Goal: Task Accomplishment & Management: Use online tool/utility

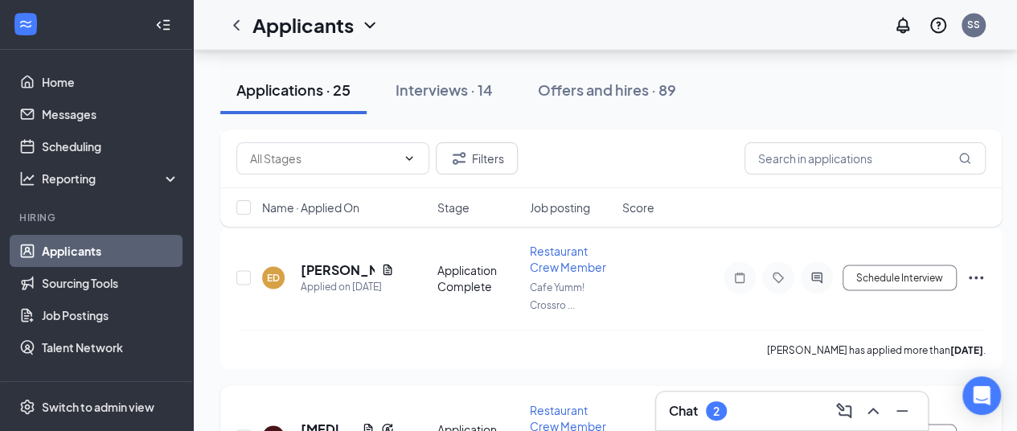
scroll to position [7407, 0]
click at [568, 402] on span "Restaurant Crew Member" at bounding box center [568, 417] width 76 height 31
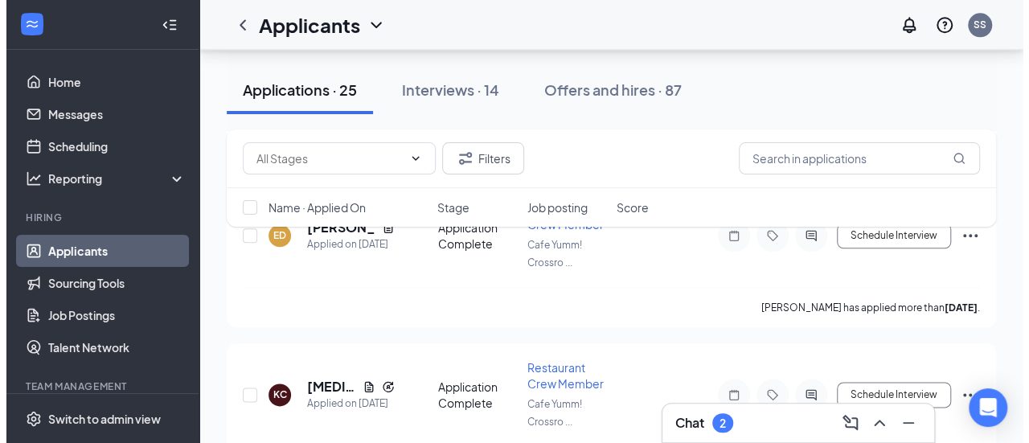
scroll to position [3850, 0]
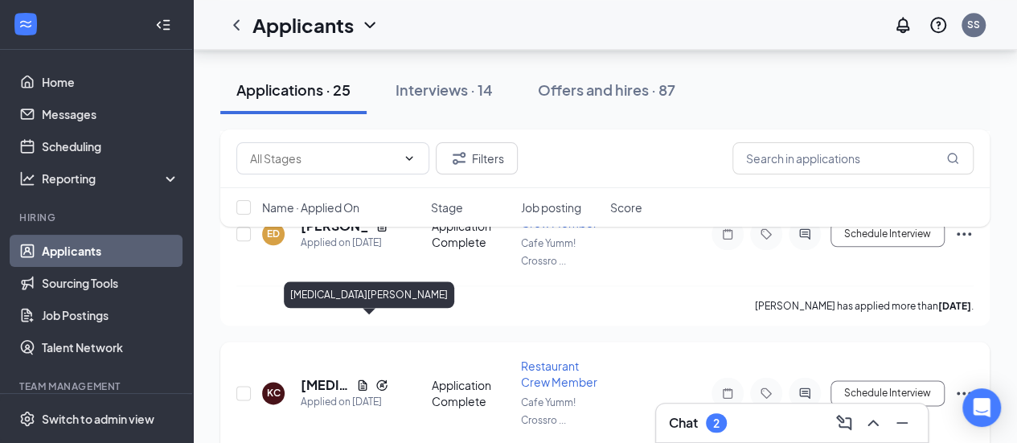
click at [320, 376] on h5 "[MEDICAL_DATA][PERSON_NAME]" at bounding box center [325, 385] width 49 height 18
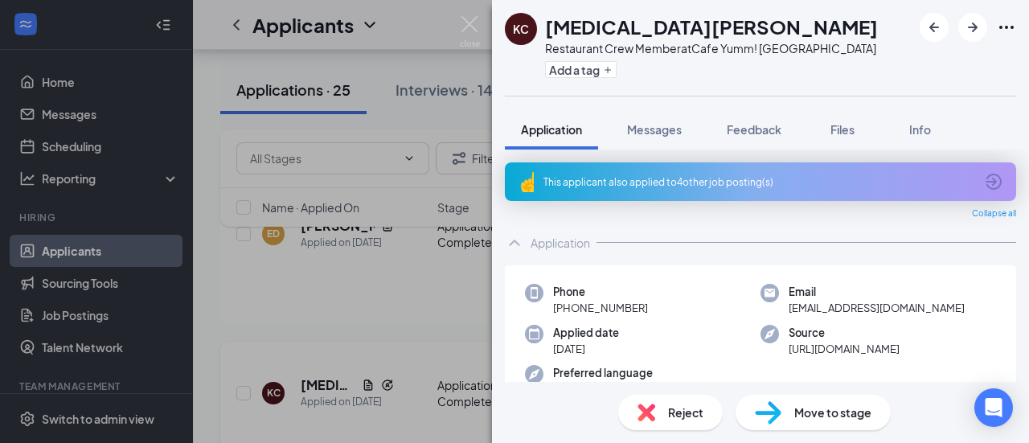
click at [320, 329] on div "KC [MEDICAL_DATA][PERSON_NAME] Restaurant Crew Member at Cafe Yumm! Crossroads …" at bounding box center [514, 221] width 1029 height 443
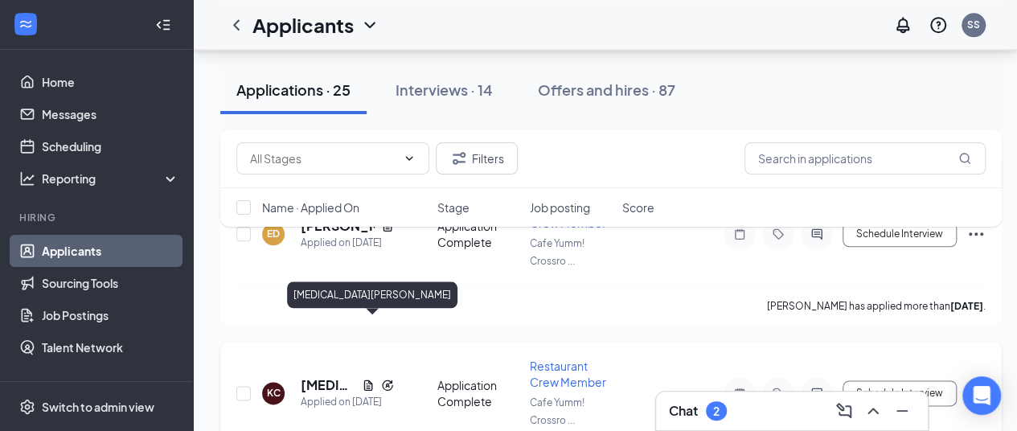
click at [318, 376] on h5 "[MEDICAL_DATA][PERSON_NAME]" at bounding box center [328, 385] width 55 height 18
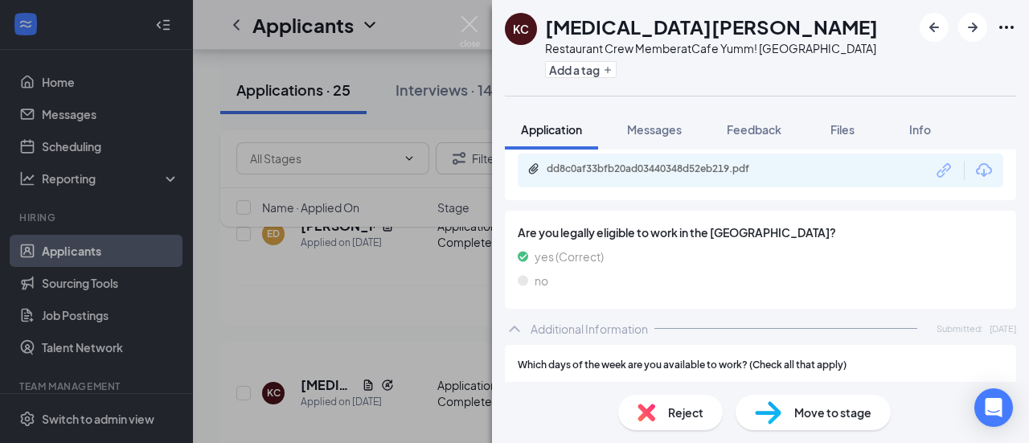
scroll to position [691, 0]
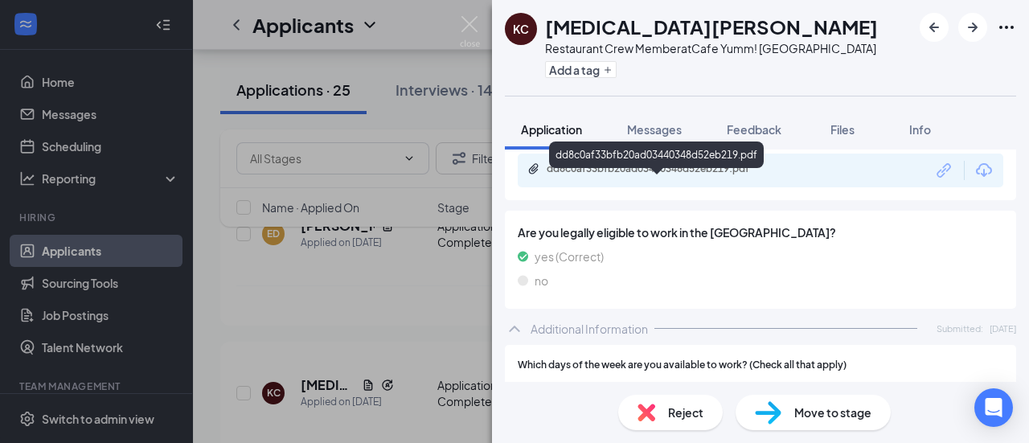
click at [642, 175] on div "dd8c0af33bfb20ad03440348d52eb219.pdf" at bounding box center [659, 168] width 225 height 13
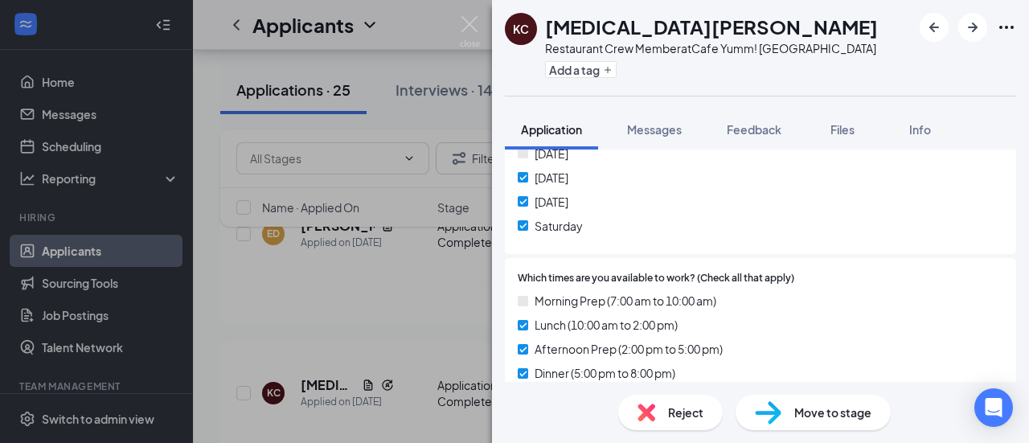
scroll to position [997, 0]
click at [752, 255] on div "Which days of the week are you available to work? (Check all that apply) [DATE]…" at bounding box center [760, 147] width 511 height 216
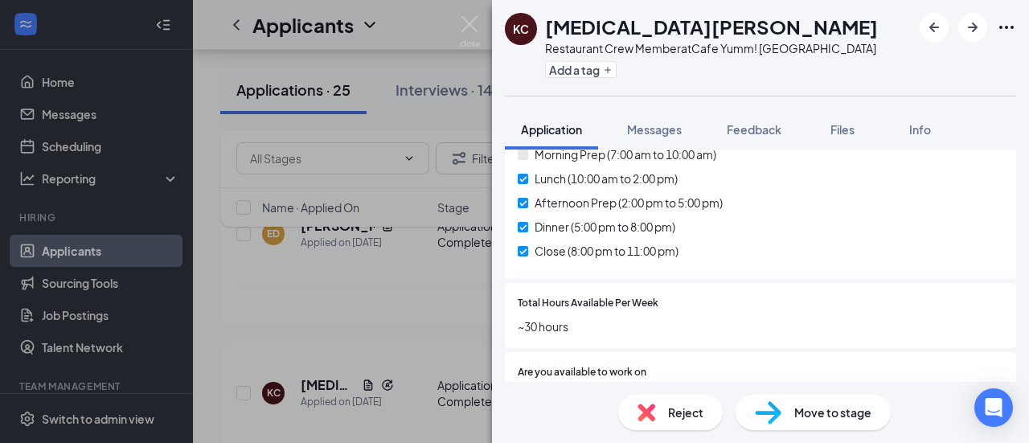
scroll to position [1143, 0]
click at [752, 260] on div "Close (8:00 pm to 11:00 pm)" at bounding box center [761, 252] width 486 height 18
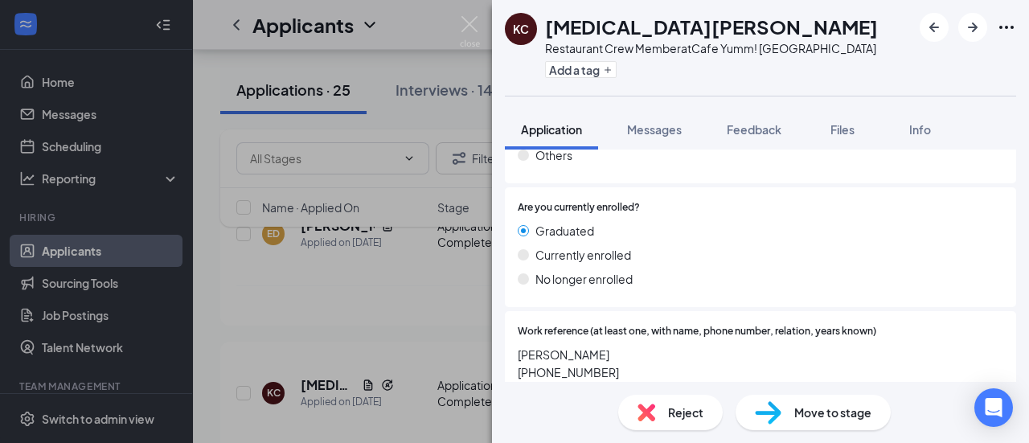
scroll to position [1670, 0]
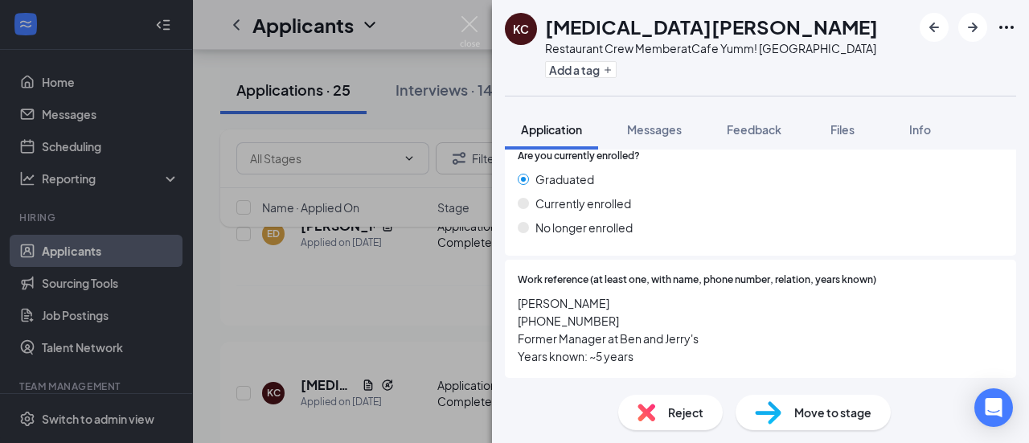
click at [752, 262] on div "Work reference (at least one, with name, phone number, relation, years known) […" at bounding box center [760, 319] width 511 height 118
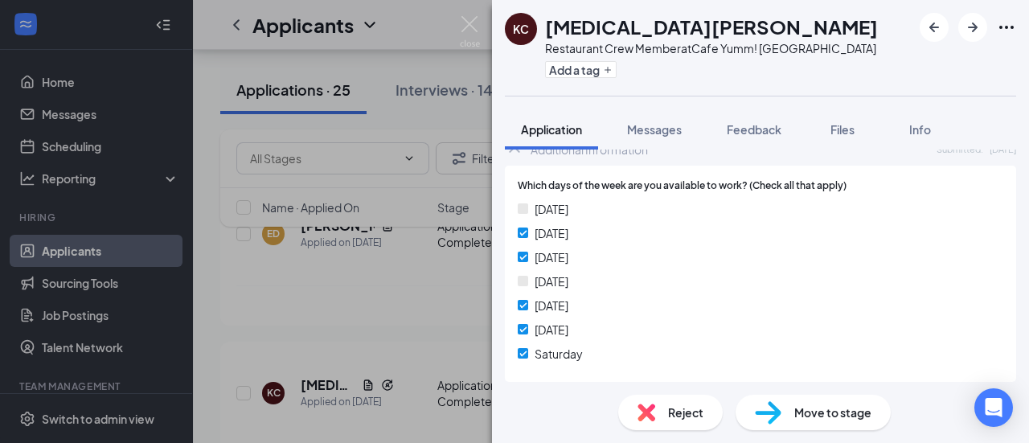
scroll to position [869, 0]
click at [740, 258] on div "[DATE] [DATE] [DATE] [DATE] [DATE] [DATE] [DATE]" at bounding box center [761, 285] width 486 height 169
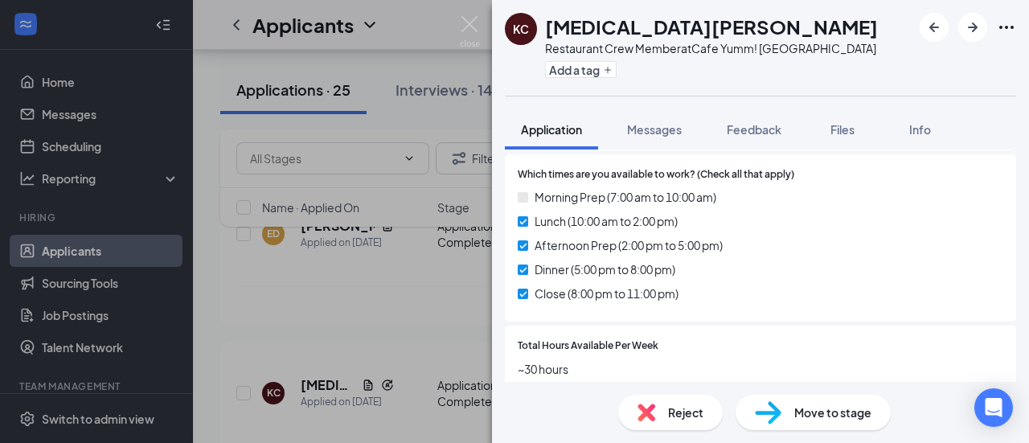
scroll to position [1107, 0]
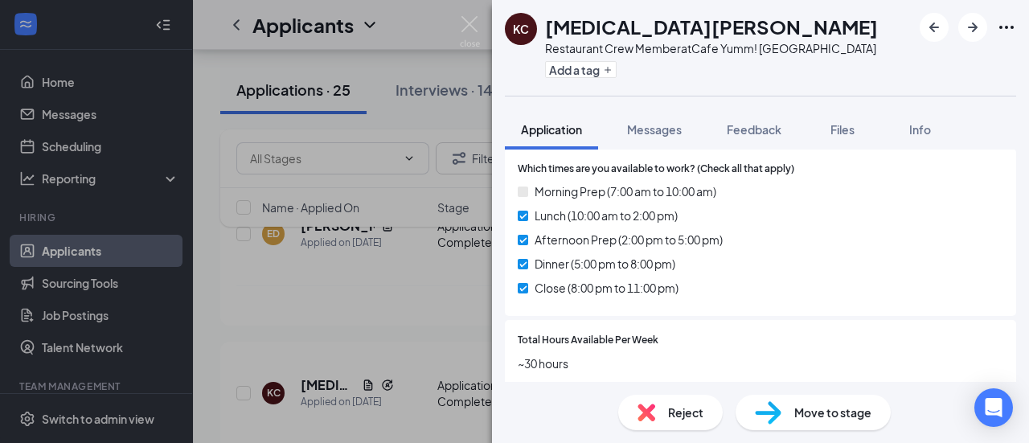
click at [797, 414] on span "Move to stage" at bounding box center [832, 413] width 77 height 18
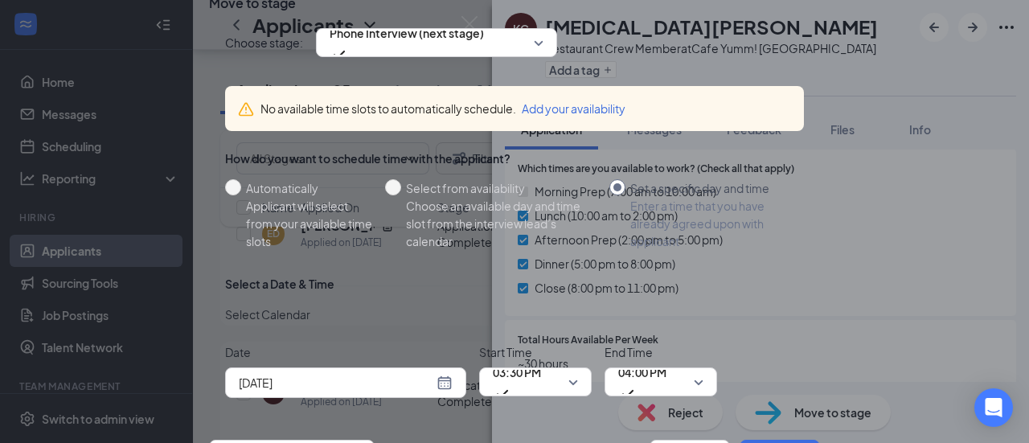
scroll to position [0, 0]
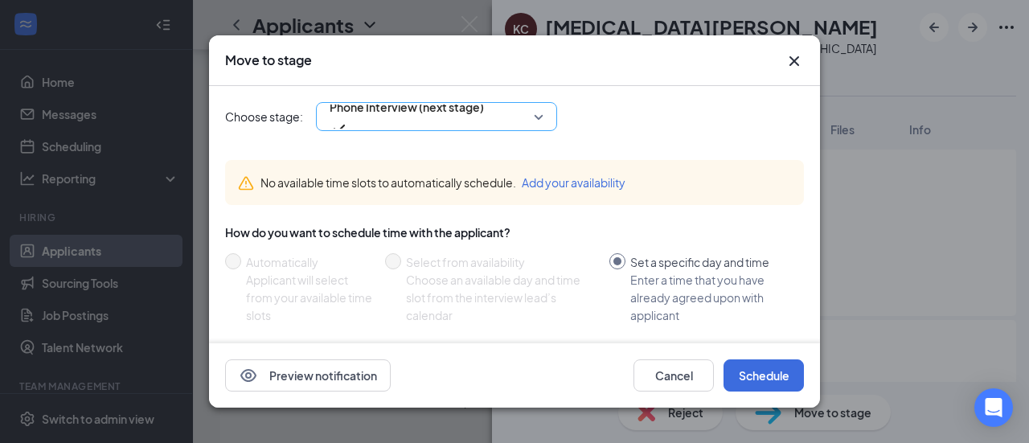
click at [542, 114] on span "Phone Interview (next stage)" at bounding box center [437, 117] width 214 height 24
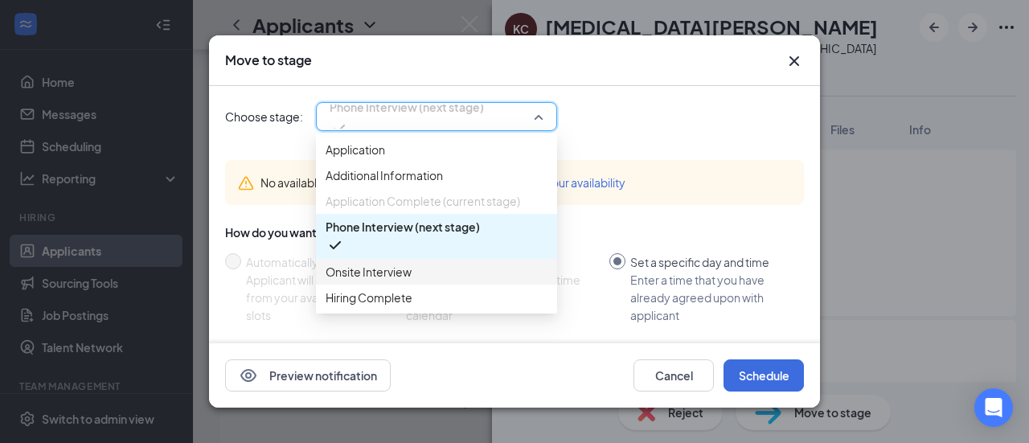
click at [387, 281] on span "Onsite Interview" at bounding box center [369, 272] width 86 height 18
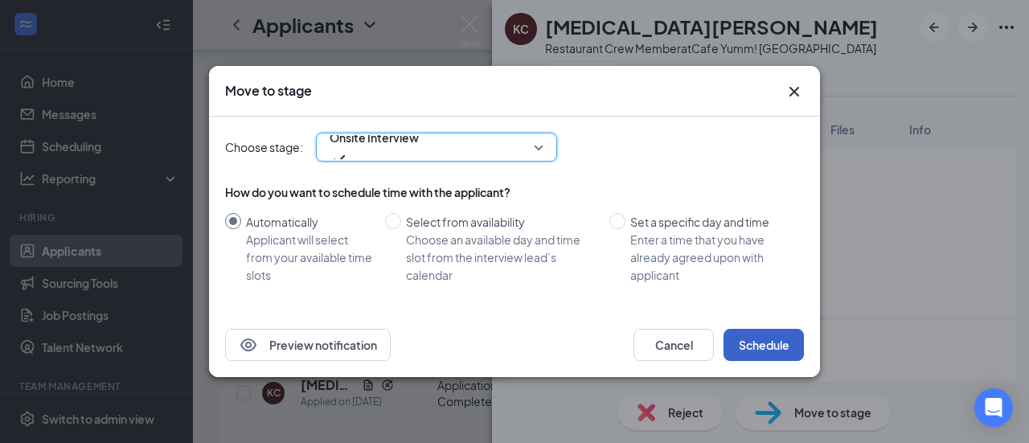
click at [745, 335] on button "Schedule" at bounding box center [764, 345] width 80 height 32
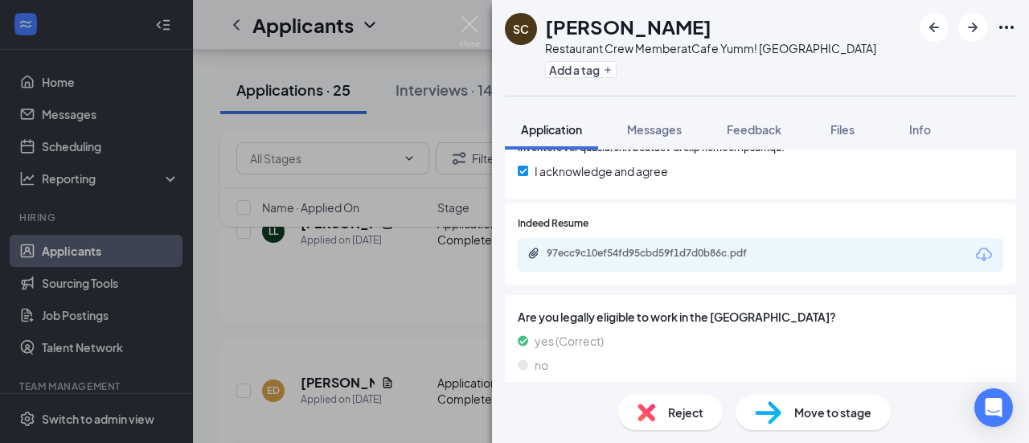
scroll to position [542, 0]
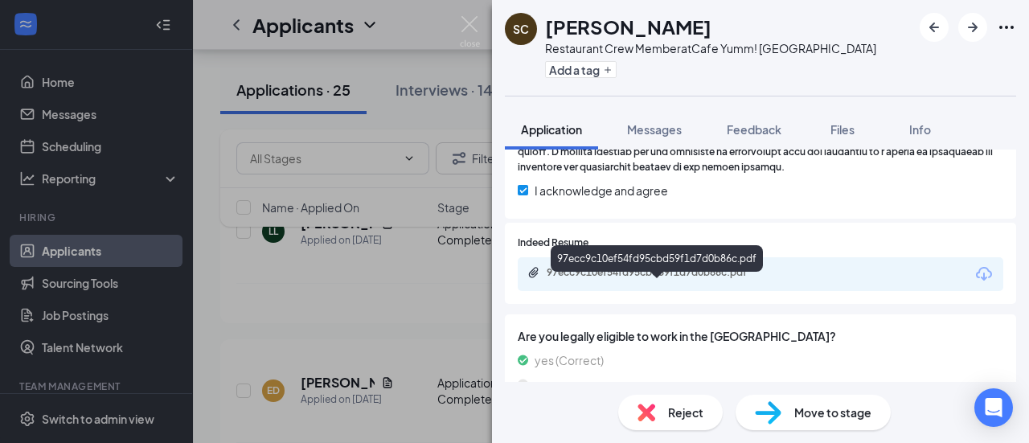
click at [683, 279] on div "97ecc9c10ef54fd95cbd59f1d7d0b86c.pdf" at bounding box center [659, 272] width 225 height 13
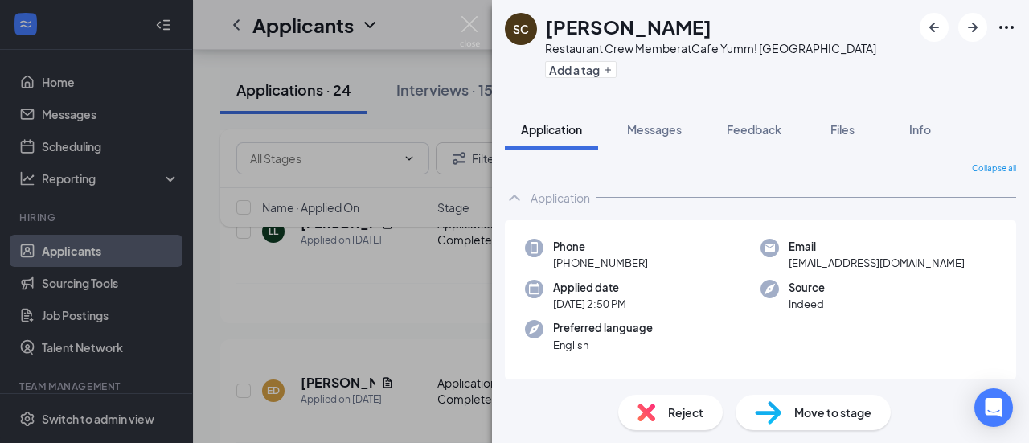
scroll to position [1, 0]
click at [654, 412] on img at bounding box center [646, 413] width 18 height 18
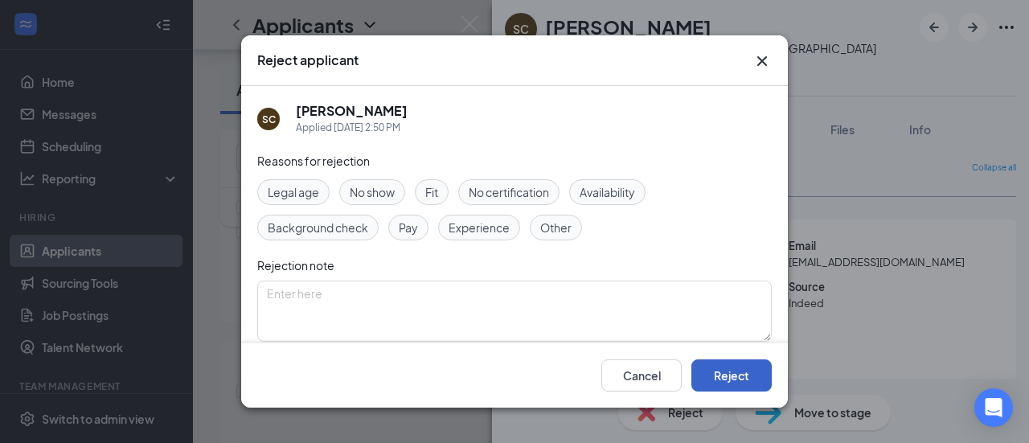
click at [719, 382] on button "Reject" at bounding box center [731, 375] width 80 height 32
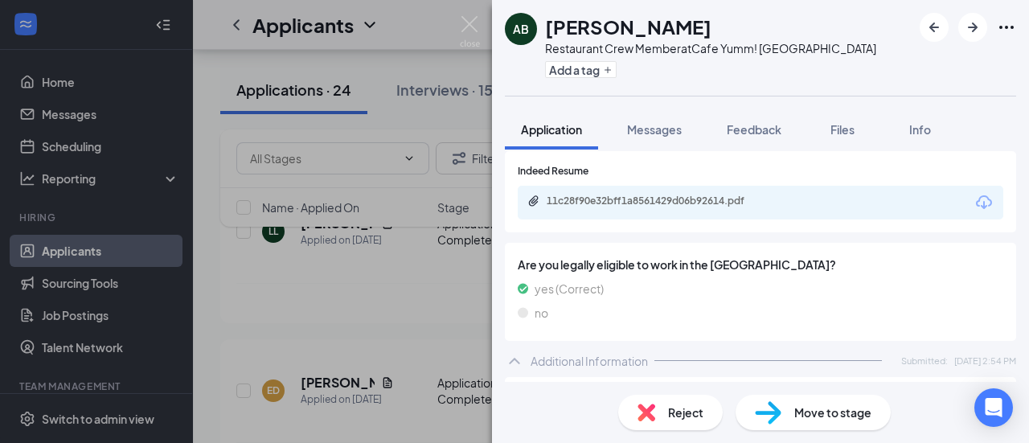
scroll to position [613, 0]
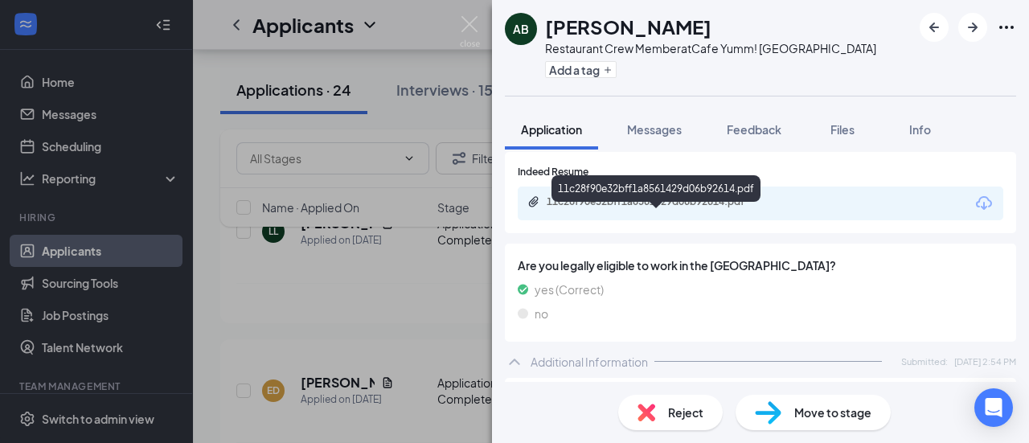
click at [683, 208] on div "11c28f90e32bff1a8561429d06b92614.pdf" at bounding box center [659, 201] width 225 height 13
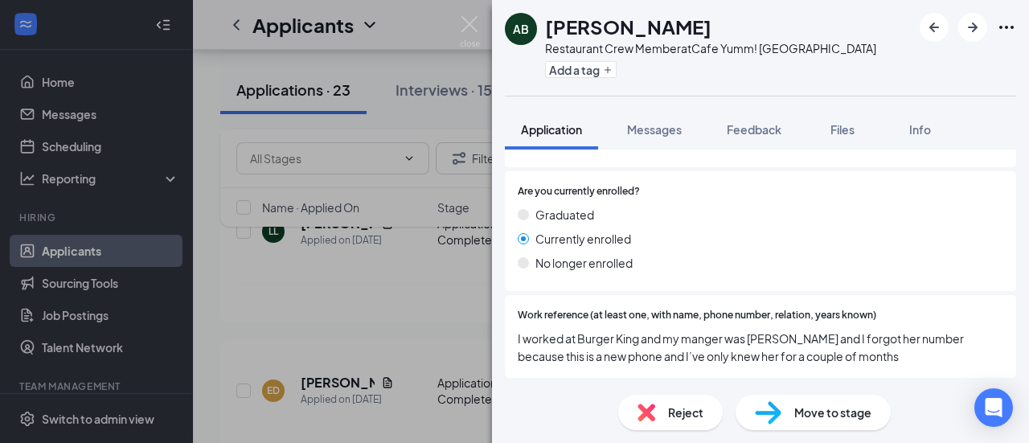
scroll to position [1590, 0]
click at [677, 417] on span "Reject" at bounding box center [685, 413] width 35 height 18
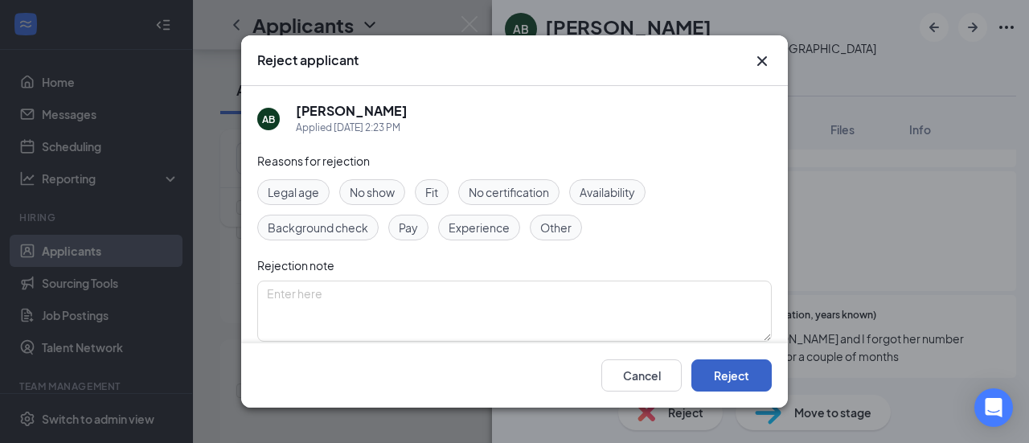
click at [724, 379] on button "Reject" at bounding box center [731, 375] width 80 height 32
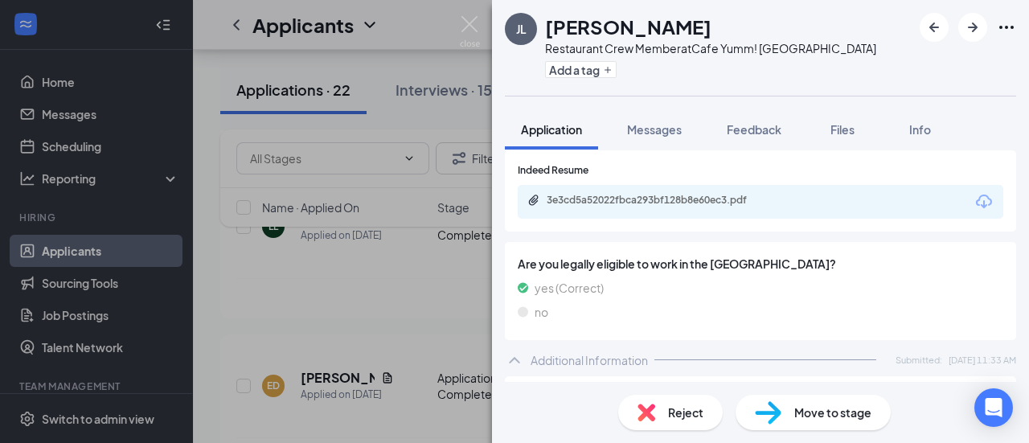
scroll to position [615, 0]
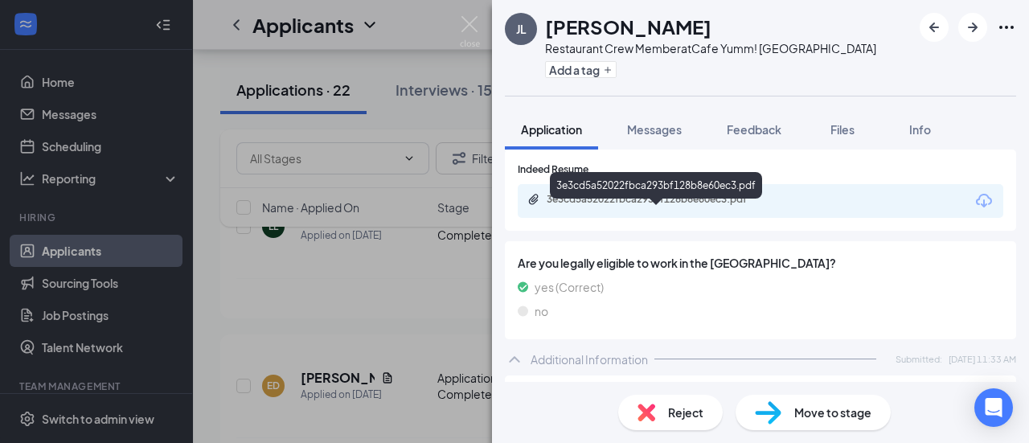
click at [634, 206] on div "3e3cd5a52022fbca293bf128b8e60ec3.pdf" at bounding box center [659, 199] width 225 height 13
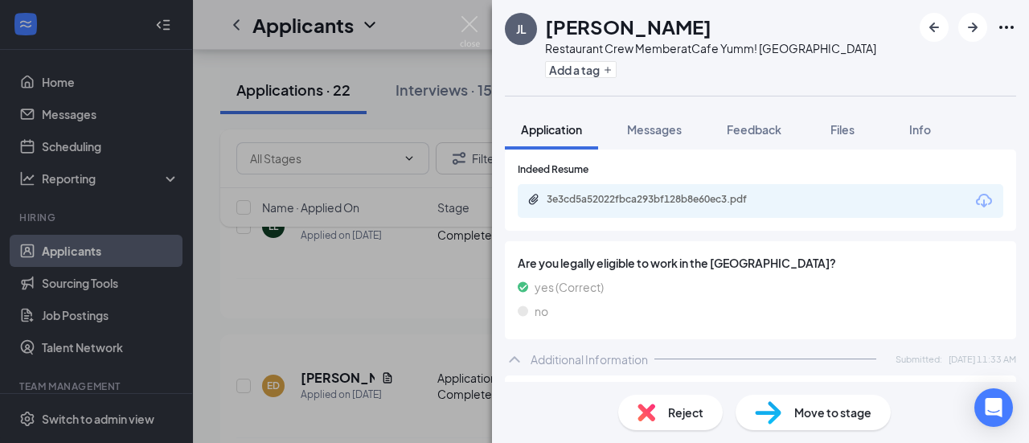
click at [669, 414] on span "Reject" at bounding box center [685, 413] width 35 height 18
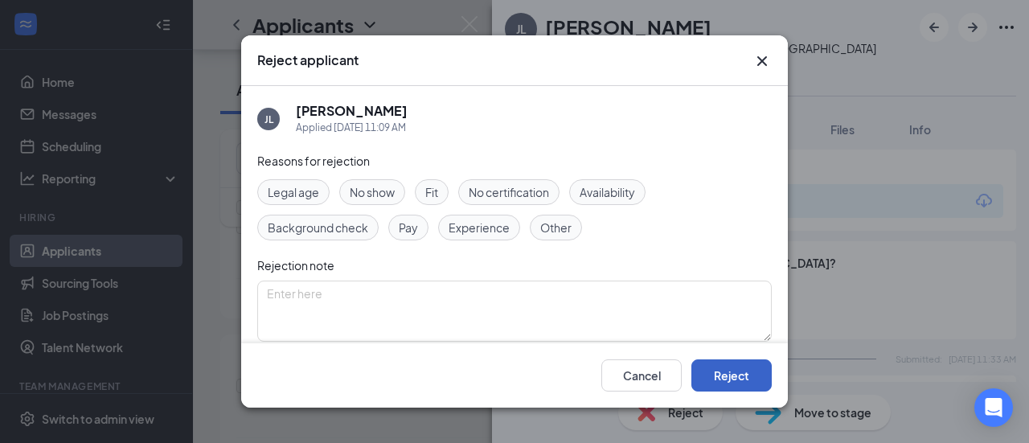
click at [713, 385] on button "Reject" at bounding box center [731, 375] width 80 height 32
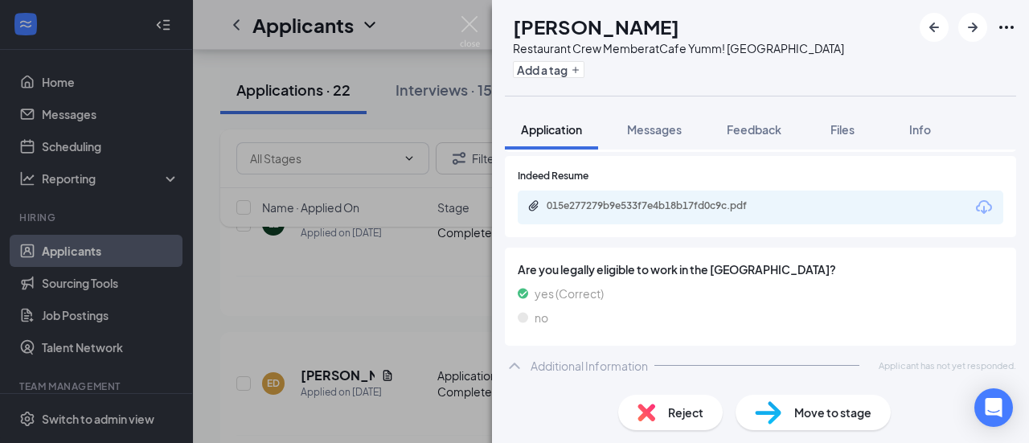
scroll to position [570, 0]
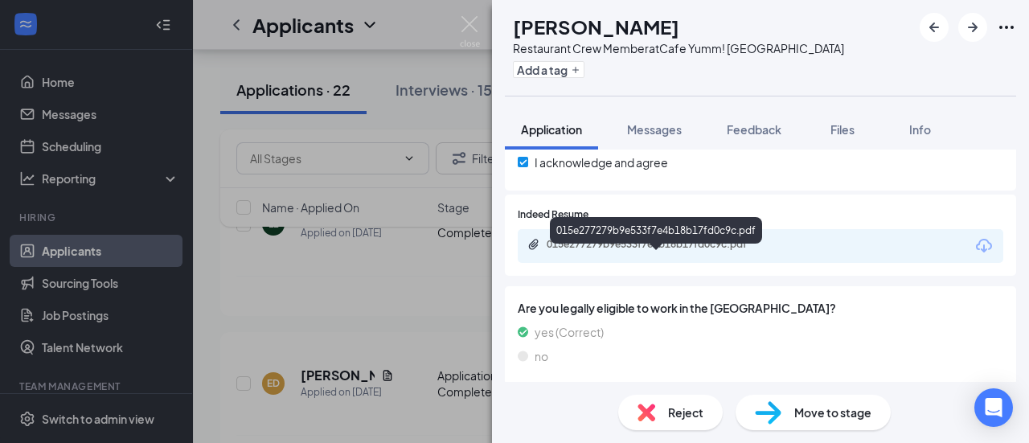
click at [700, 251] on div "015e277279b9e533f7e4b18b17fd0c9c.pdf" at bounding box center [659, 244] width 225 height 13
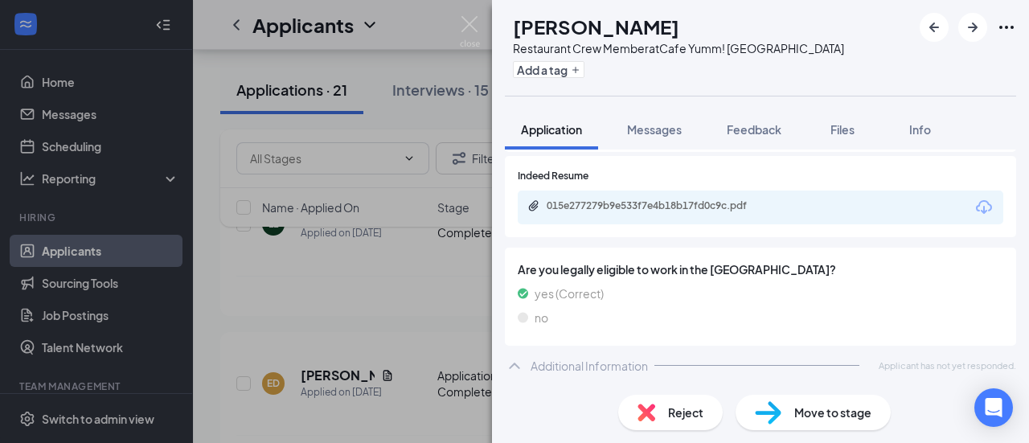
scroll to position [622, 0]
click at [699, 324] on div "no" at bounding box center [761, 318] width 486 height 18
click at [661, 419] on div "Reject" at bounding box center [670, 412] width 105 height 35
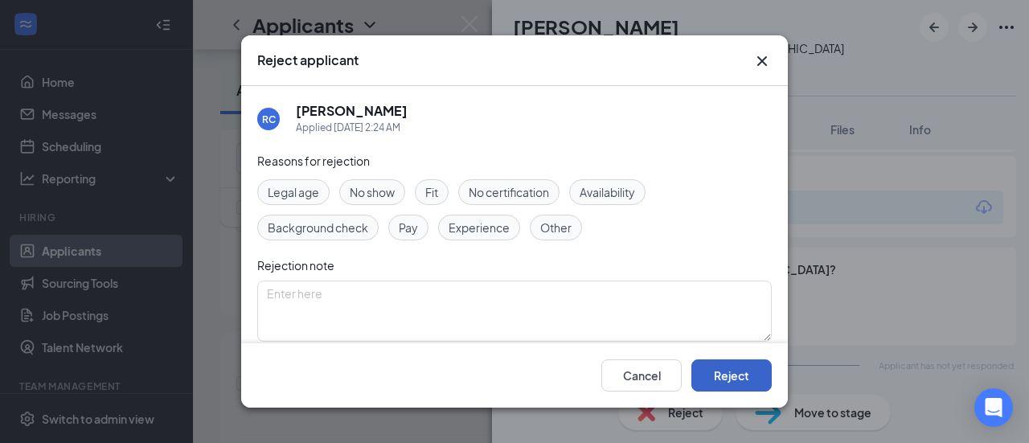
click at [751, 379] on button "Reject" at bounding box center [731, 375] width 80 height 32
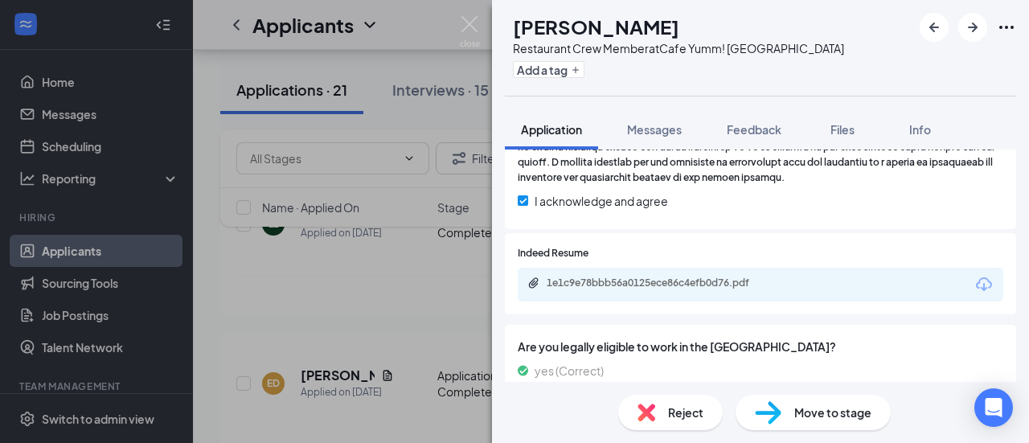
scroll to position [576, 0]
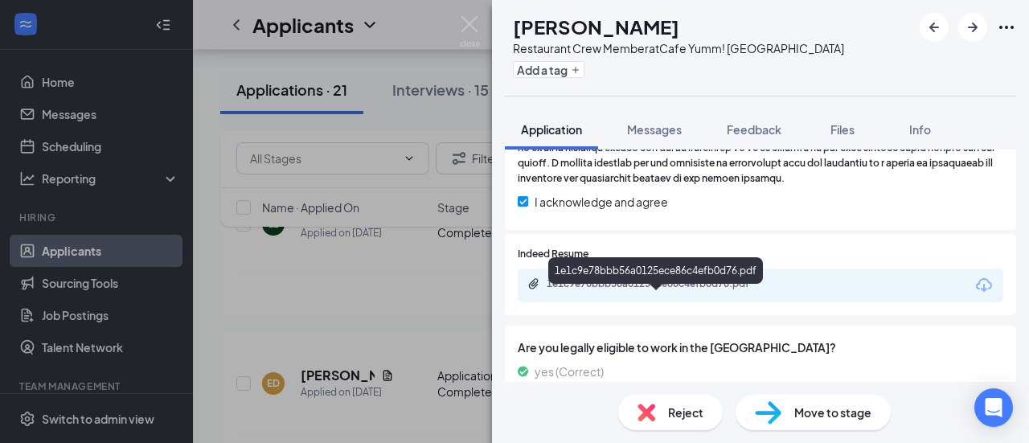
click at [695, 290] on div "1e1c9e78bbb56a0125ece86c4efb0d76.pdf" at bounding box center [659, 283] width 225 height 13
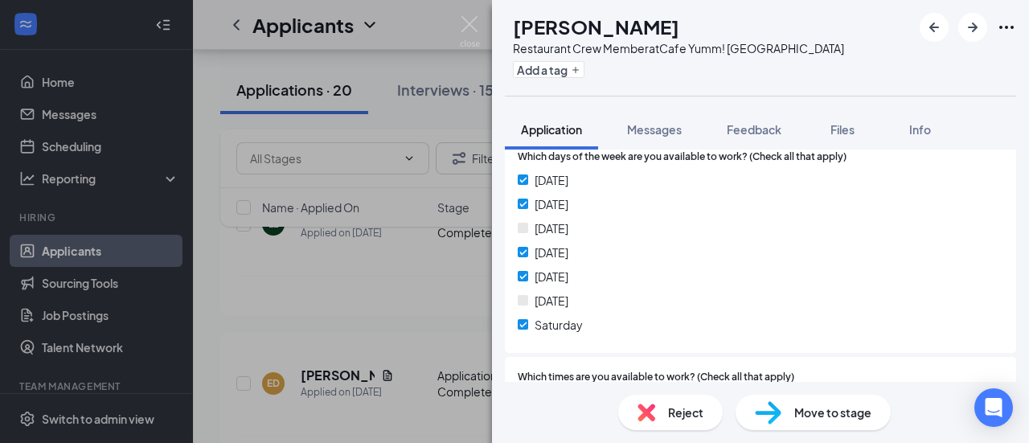
scroll to position [900, 0]
click at [682, 412] on span "Reject" at bounding box center [685, 413] width 35 height 18
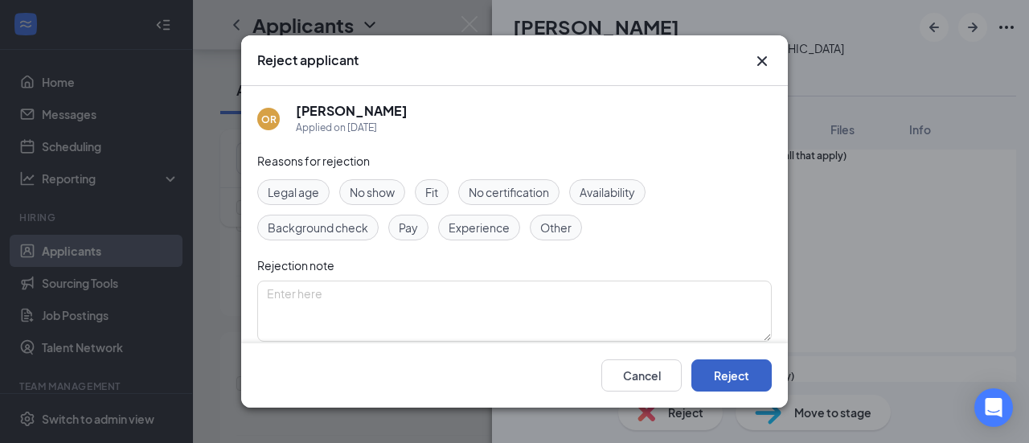
click at [743, 377] on button "Reject" at bounding box center [731, 375] width 80 height 32
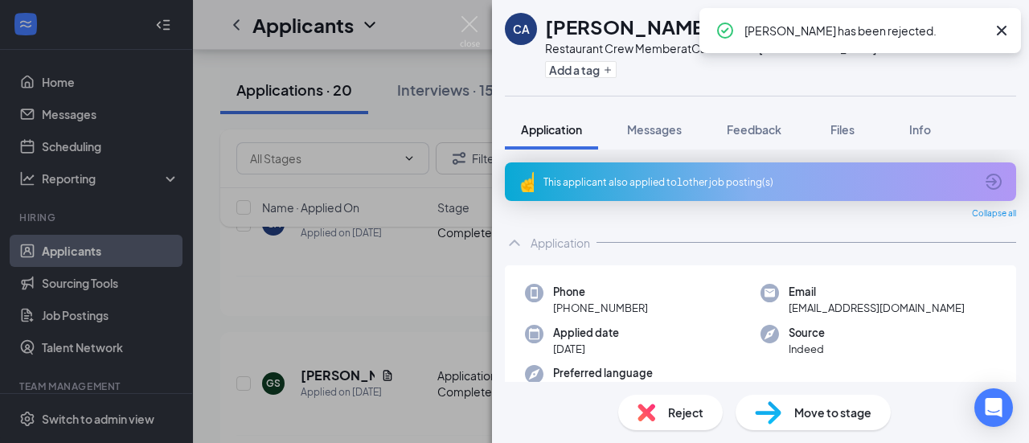
click at [735, 290] on div "Phone [PHONE_NUMBER]" at bounding box center [643, 300] width 236 height 33
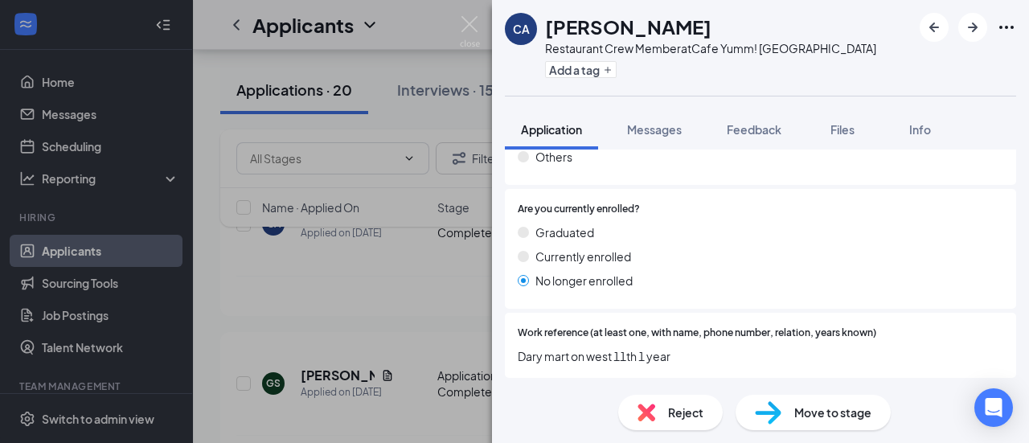
scroll to position [1617, 0]
click at [735, 290] on div "Graduated Currently enrolled No longer enrolled" at bounding box center [761, 259] width 486 height 72
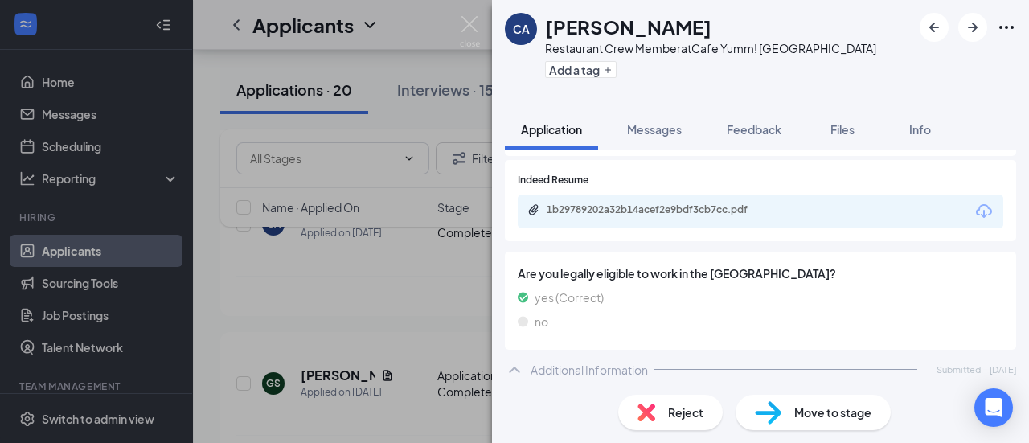
scroll to position [642, 0]
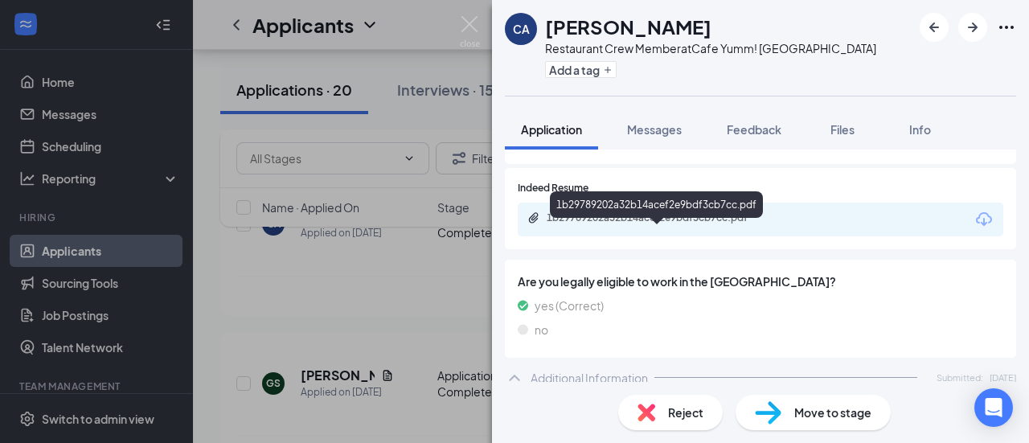
click at [670, 224] on div "1b29789202a32b14acef2e9bdf3cb7cc.pdf" at bounding box center [659, 217] width 225 height 13
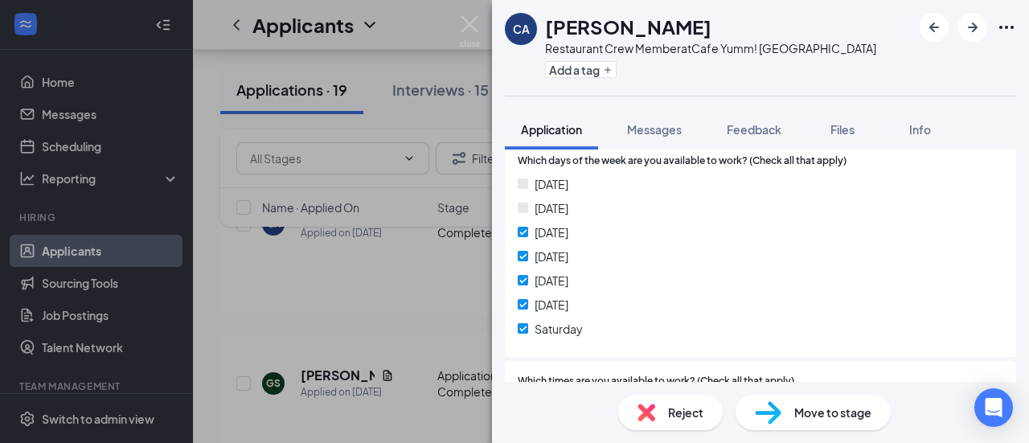
scroll to position [873, 0]
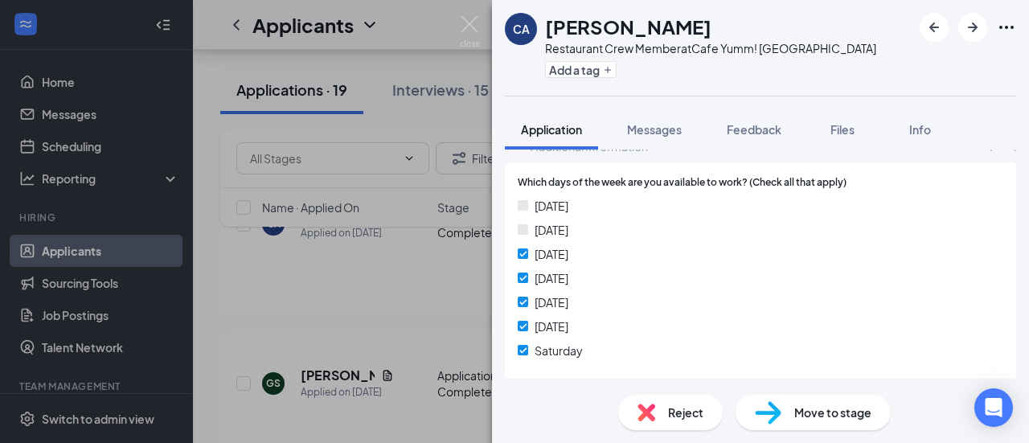
click at [670, 263] on div "[DATE]" at bounding box center [761, 254] width 486 height 18
click at [675, 415] on span "Reject" at bounding box center [685, 413] width 35 height 18
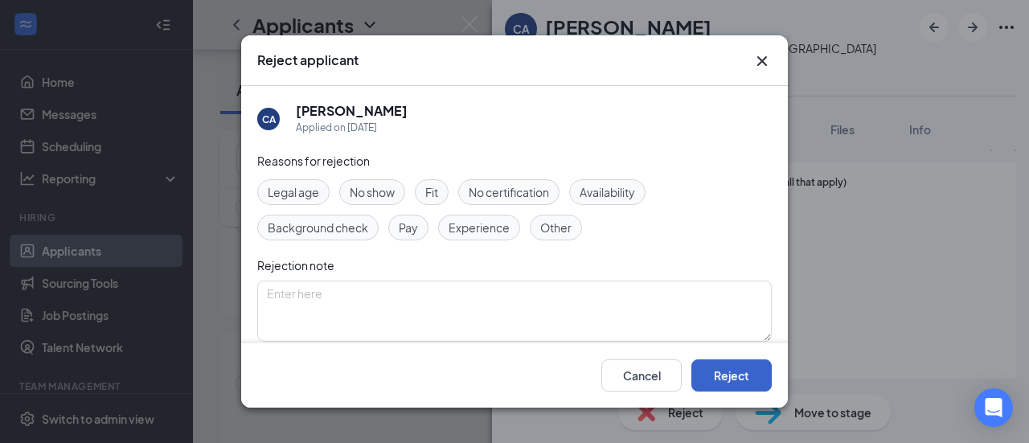
click at [735, 373] on button "Reject" at bounding box center [731, 375] width 80 height 32
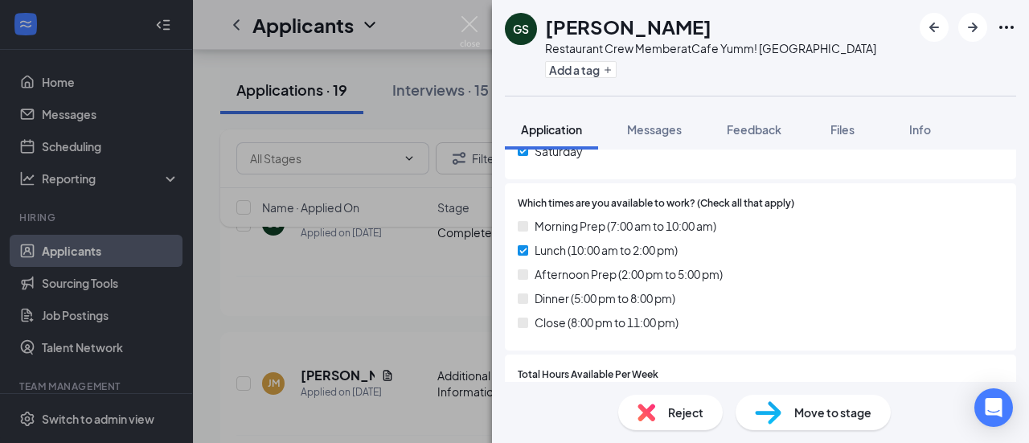
scroll to position [1051, 0]
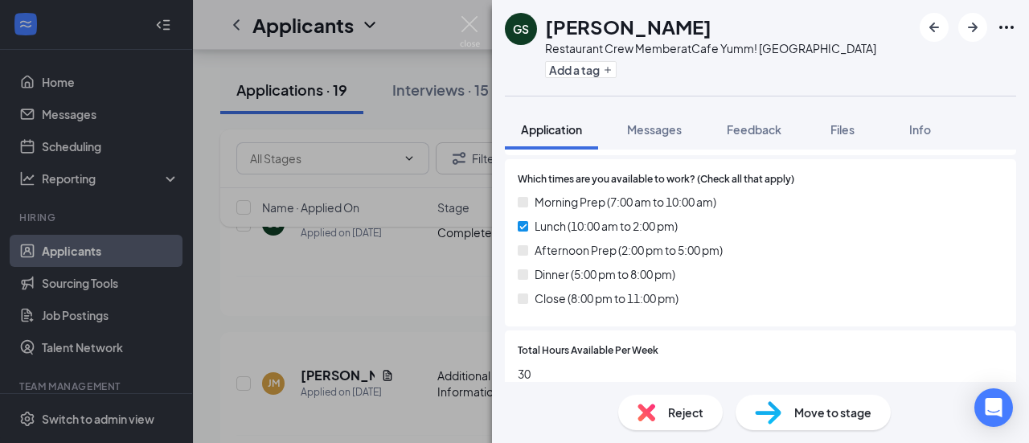
click at [687, 416] on span "Reject" at bounding box center [685, 413] width 35 height 18
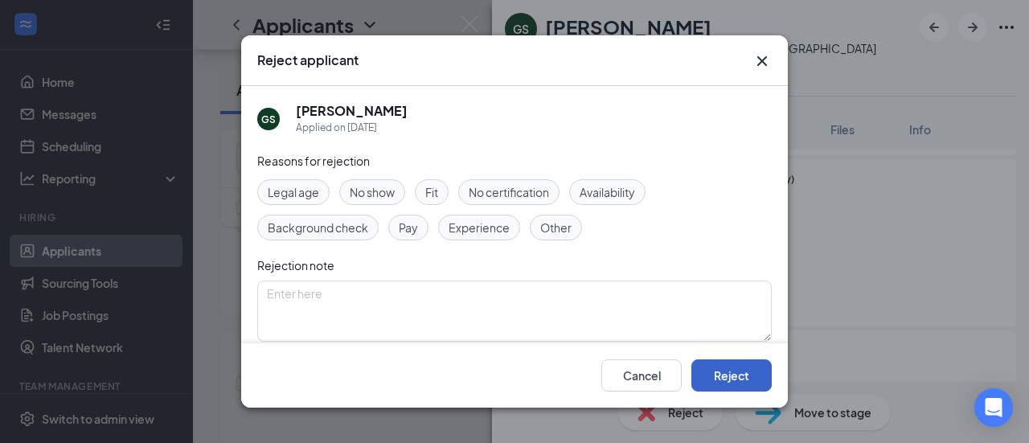
click at [733, 377] on button "Reject" at bounding box center [731, 375] width 80 height 32
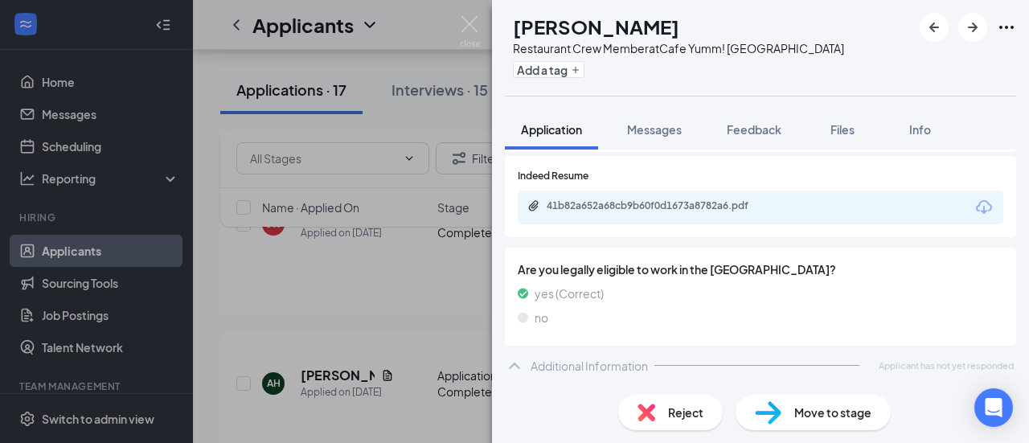
scroll to position [667, 0]
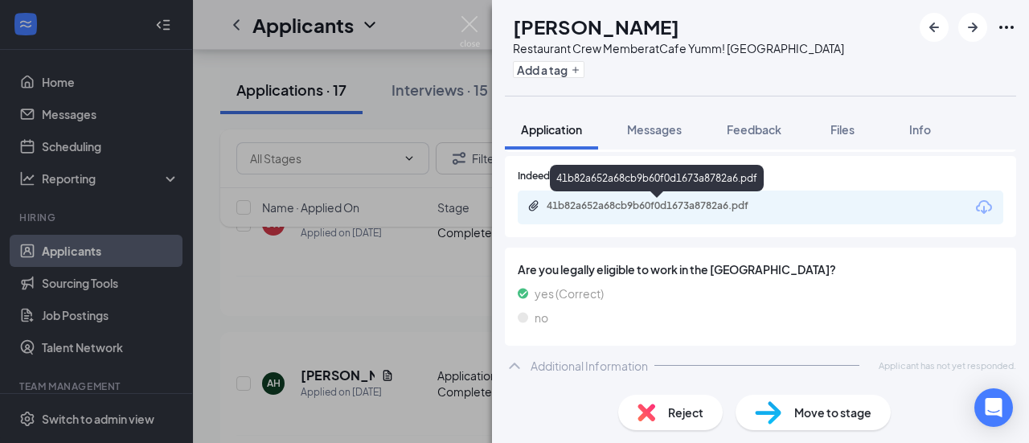
click at [662, 205] on div "41b82a652a68cb9b60f0d1673a8782a6.pdf" at bounding box center [659, 205] width 225 height 13
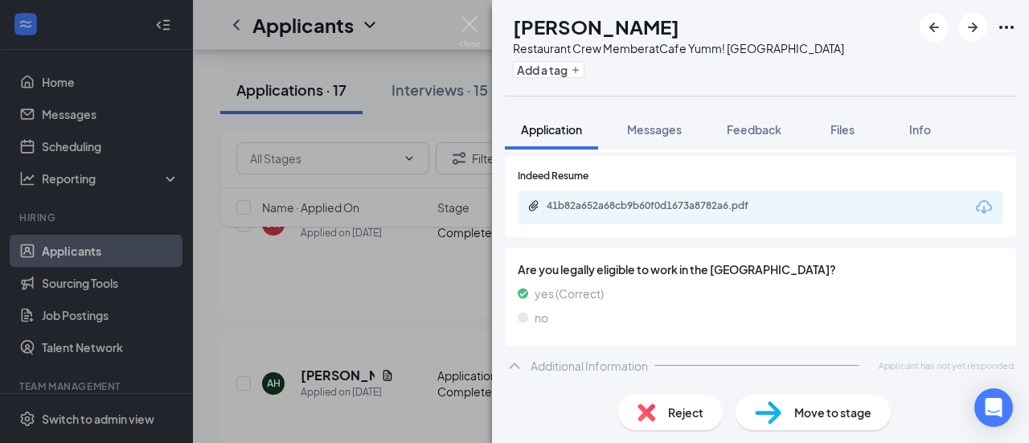
scroll to position [661, 0]
click at [662, 411] on div "Reject" at bounding box center [670, 412] width 105 height 35
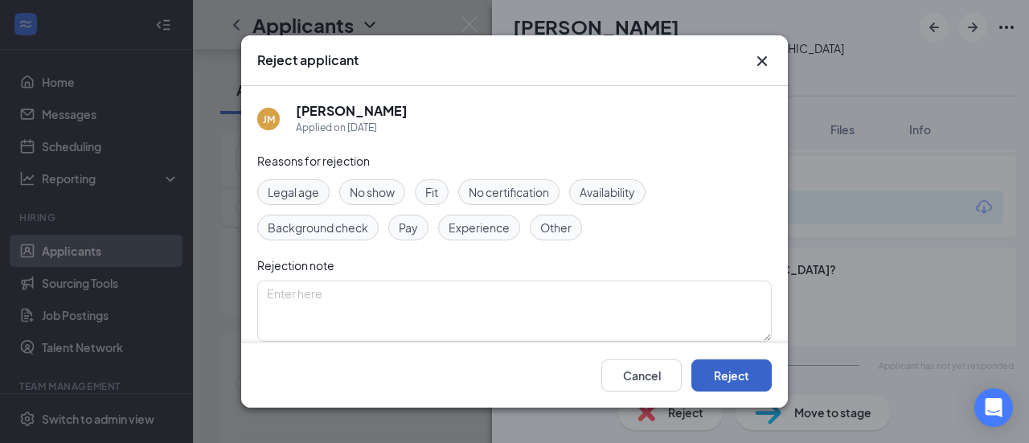
click at [727, 383] on button "Reject" at bounding box center [731, 375] width 80 height 32
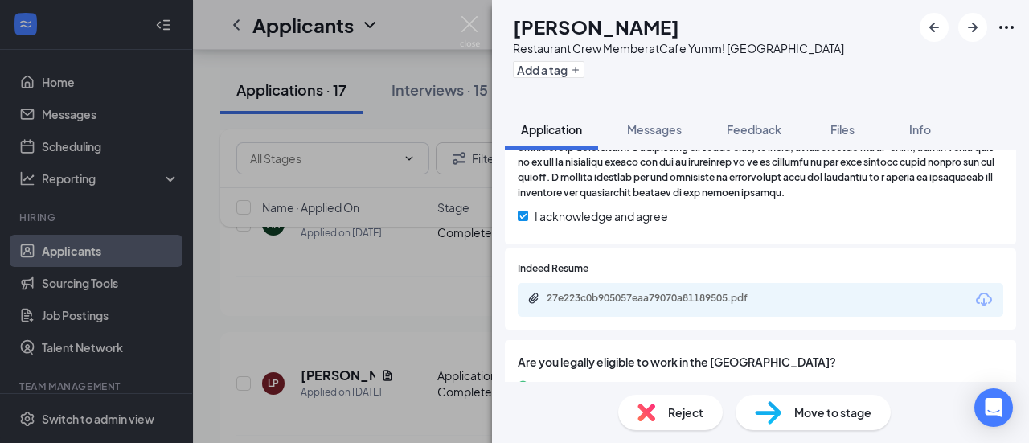
scroll to position [515, 0]
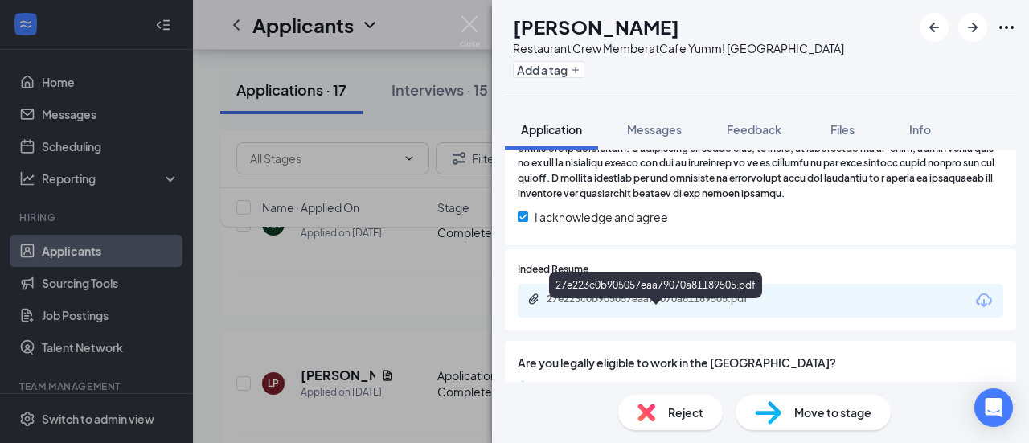
click at [661, 305] on div "27e223c0b905057eaa79070a81189505.pdf" at bounding box center [659, 299] width 225 height 13
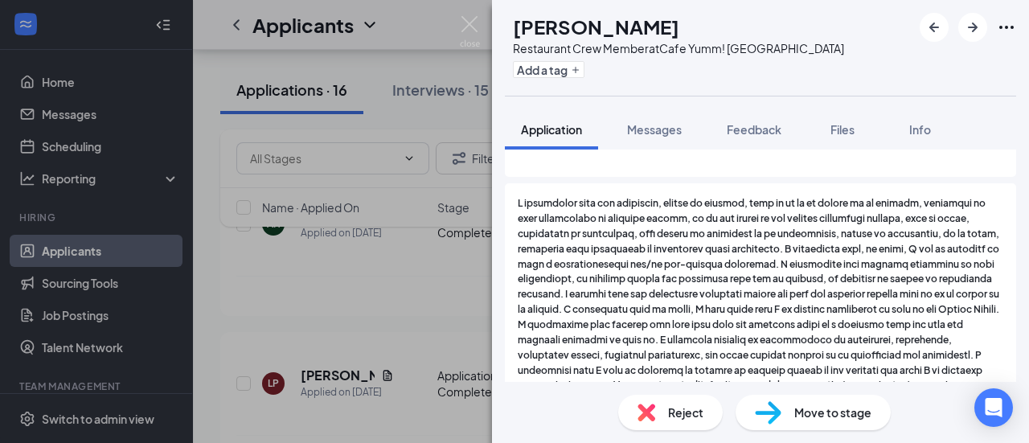
scroll to position [0, 0]
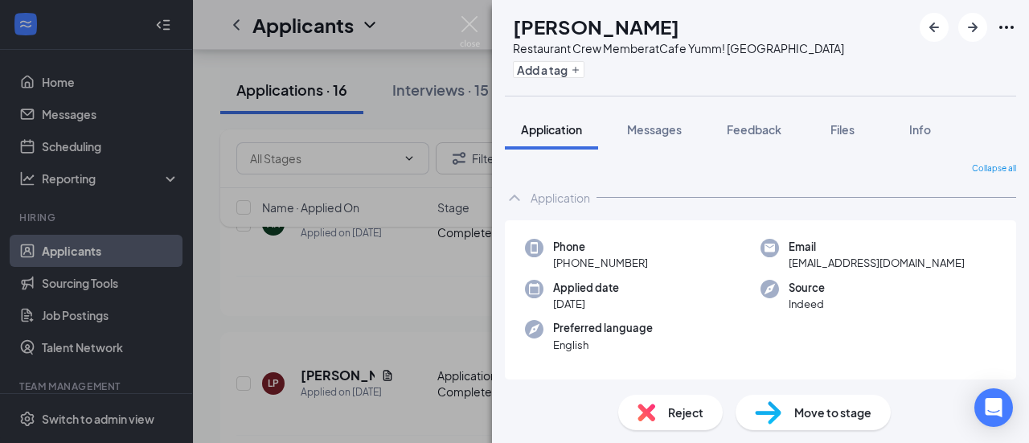
click at [655, 416] on div "Reject" at bounding box center [670, 412] width 105 height 35
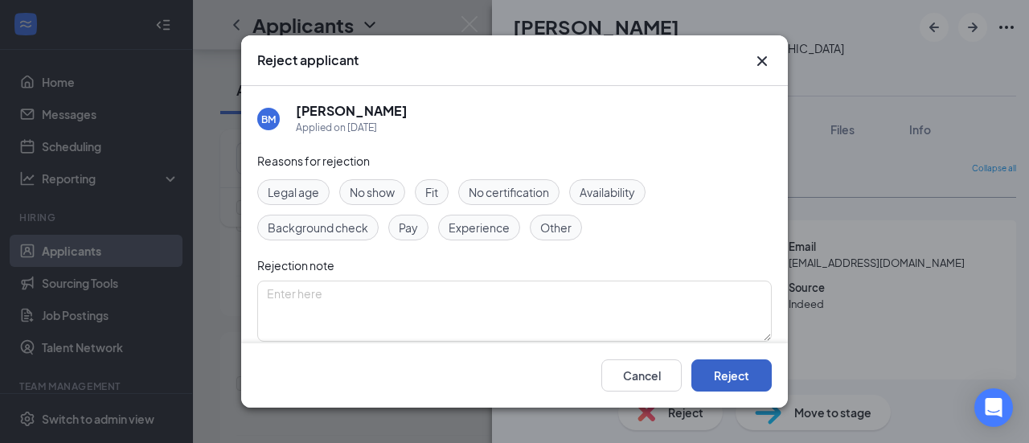
click at [744, 379] on button "Reject" at bounding box center [731, 375] width 80 height 32
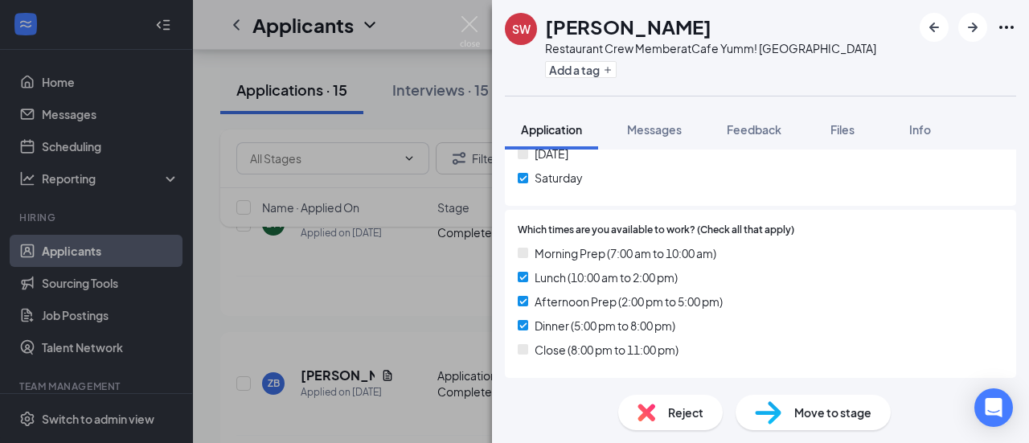
scroll to position [1018, 0]
click at [674, 212] on div "Which times are you available to work? (Check all that apply) Morning Prep (7:0…" at bounding box center [760, 293] width 511 height 168
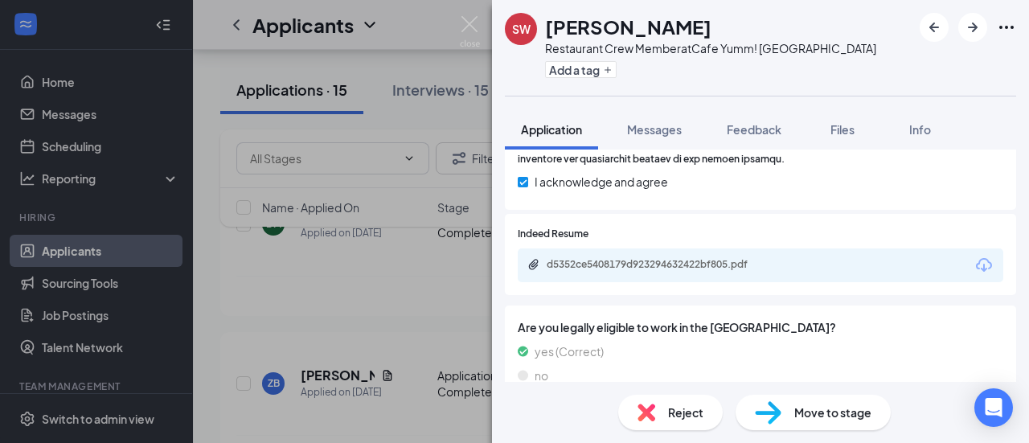
scroll to position [566, 0]
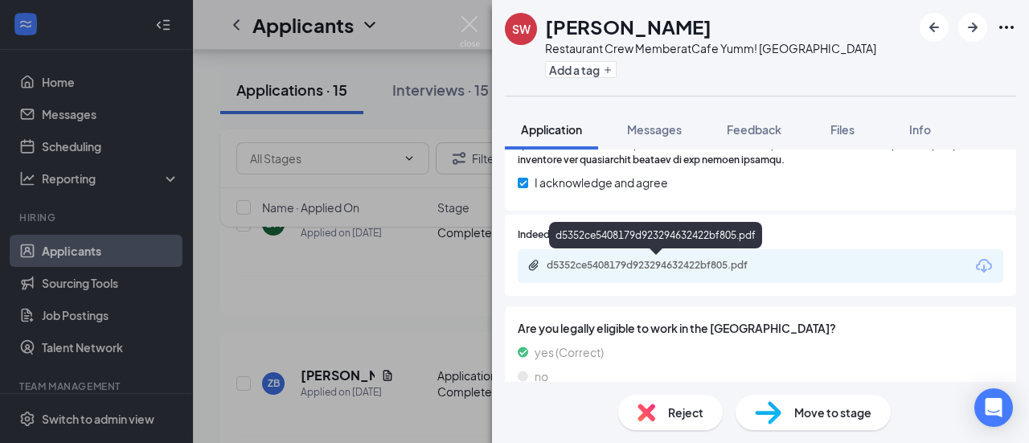
click at [664, 261] on div "d5352ce5408179d923294632422bf805.pdf" at bounding box center [659, 265] width 225 height 13
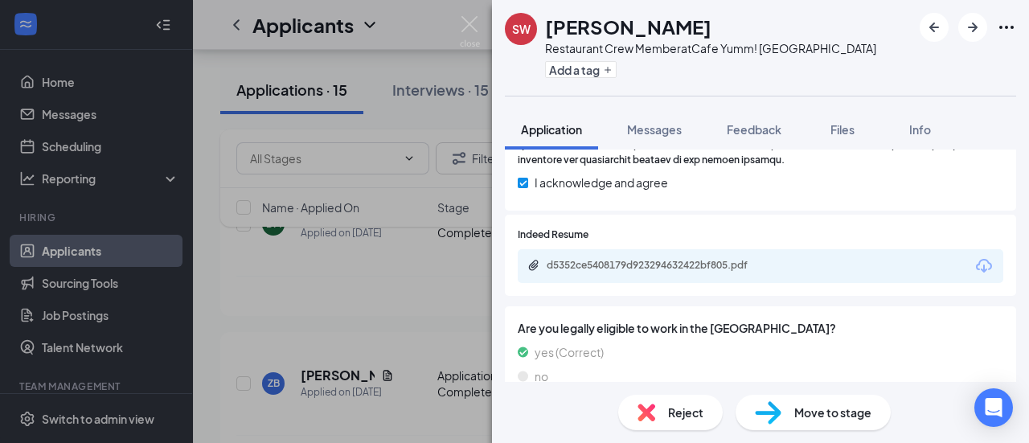
click at [691, 405] on span "Reject" at bounding box center [685, 413] width 35 height 18
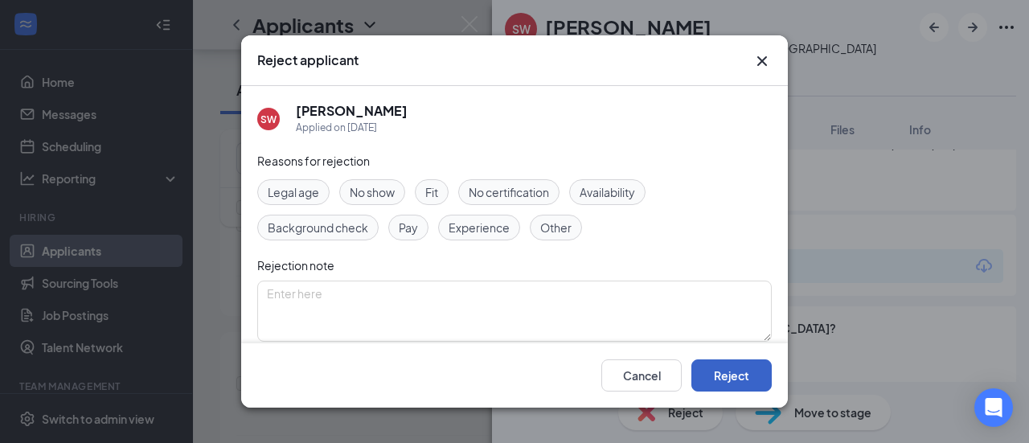
click at [707, 383] on button "Reject" at bounding box center [731, 375] width 80 height 32
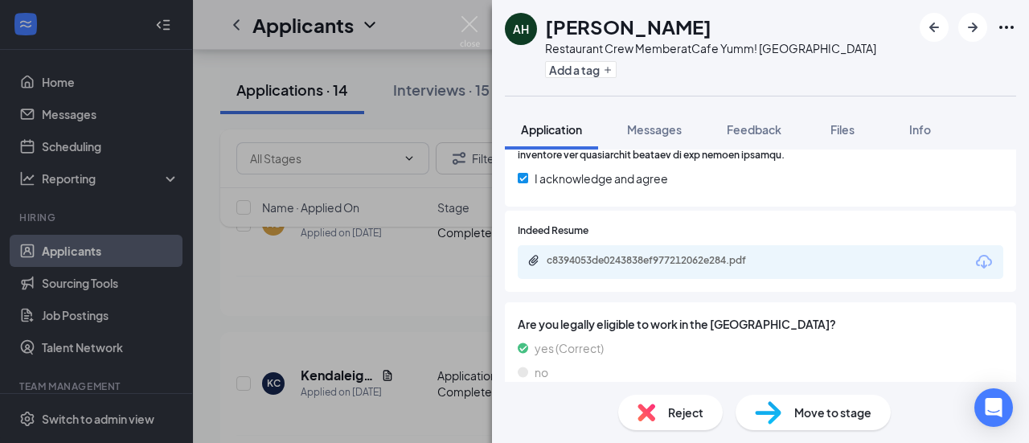
scroll to position [588, 0]
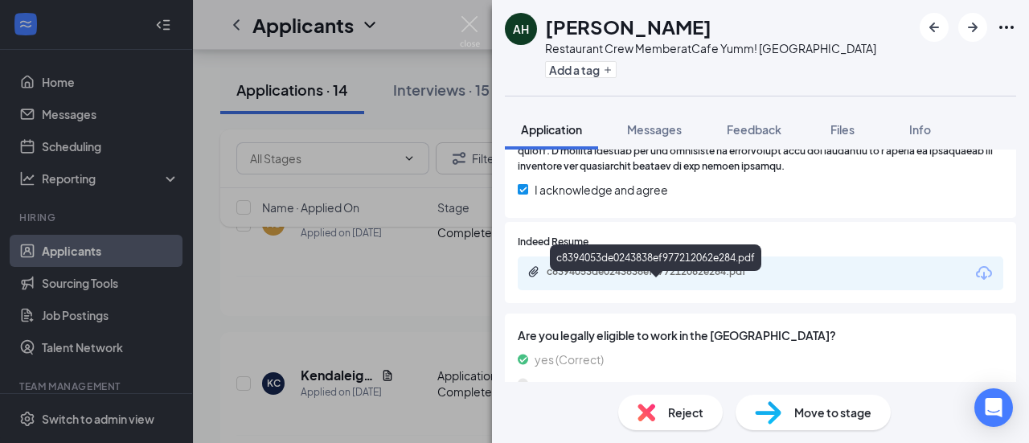
click at [682, 278] on div "c8394053de0243838ef977212062e284.pdf" at bounding box center [659, 271] width 225 height 13
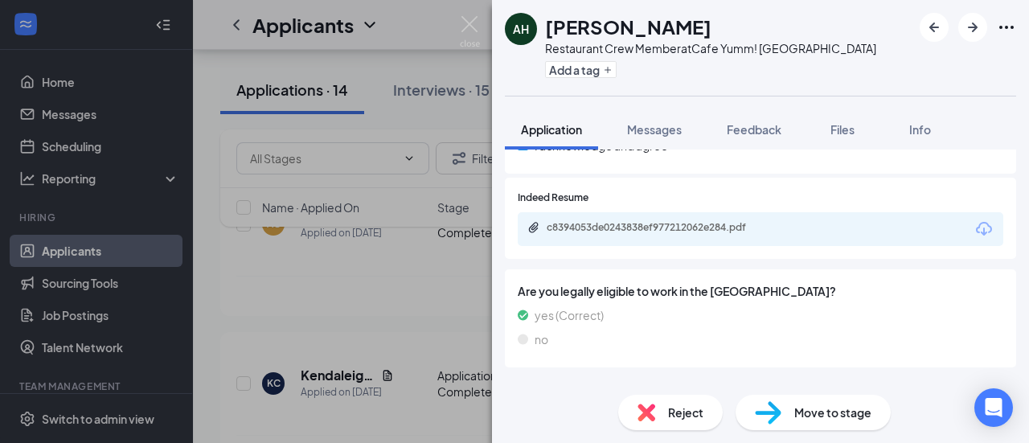
scroll to position [631, 0]
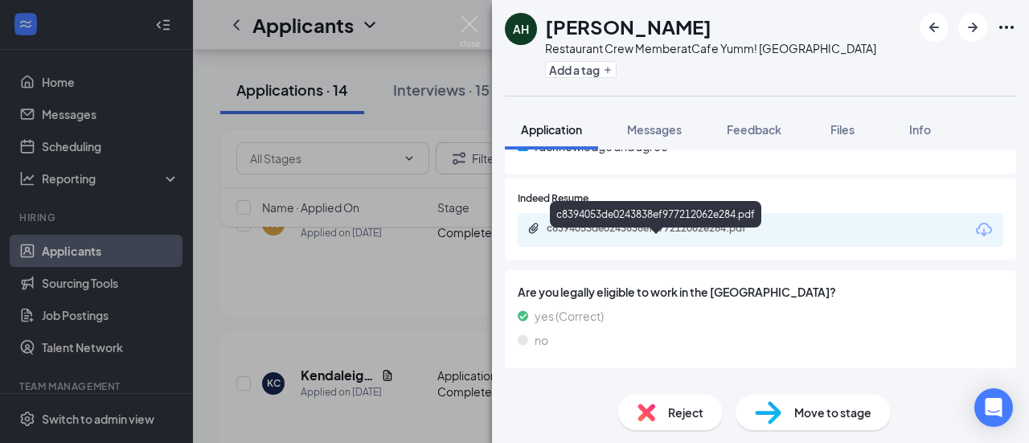
click at [667, 235] on div "c8394053de0243838ef977212062e284.pdf" at bounding box center [659, 228] width 225 height 13
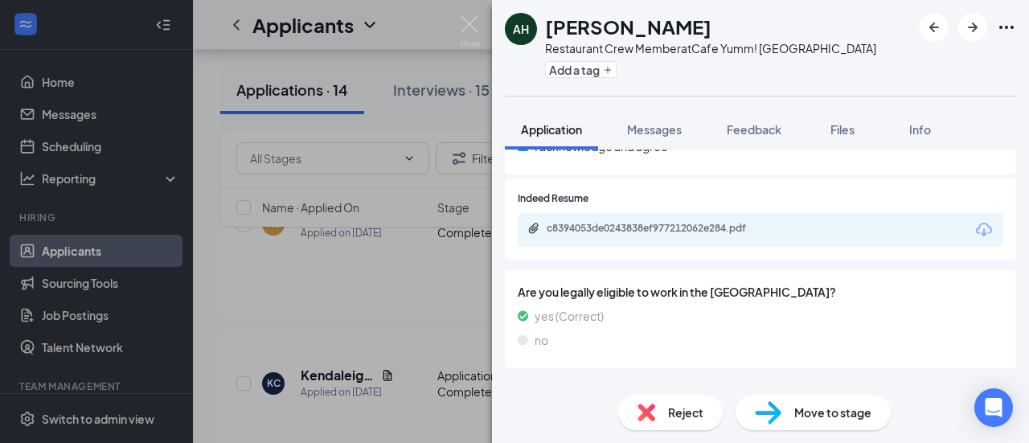
click at [659, 412] on div "Reject" at bounding box center [670, 412] width 105 height 35
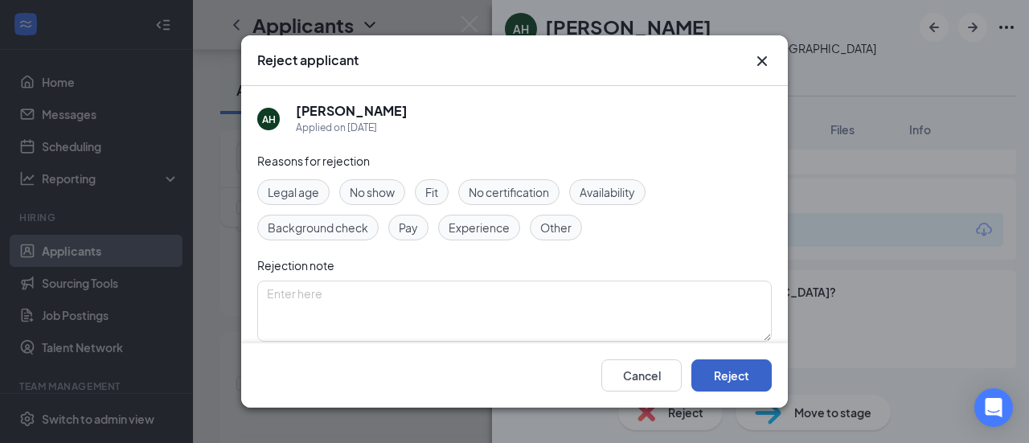
click at [741, 381] on button "Reject" at bounding box center [731, 375] width 80 height 32
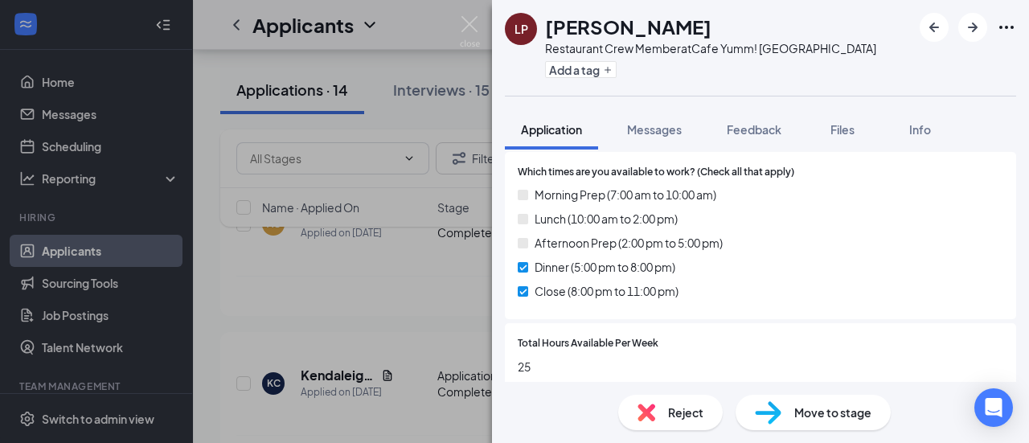
scroll to position [1103, 0]
click at [691, 406] on span "Reject" at bounding box center [685, 413] width 35 height 18
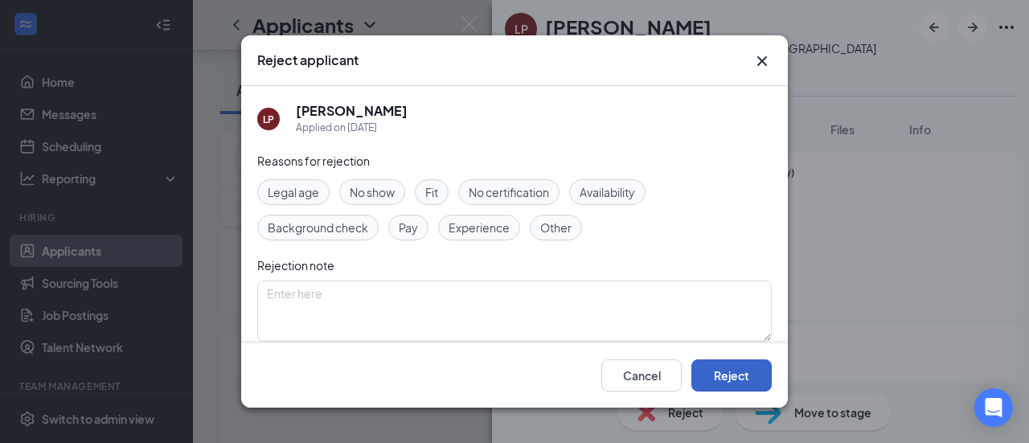
click at [717, 383] on button "Reject" at bounding box center [731, 375] width 80 height 32
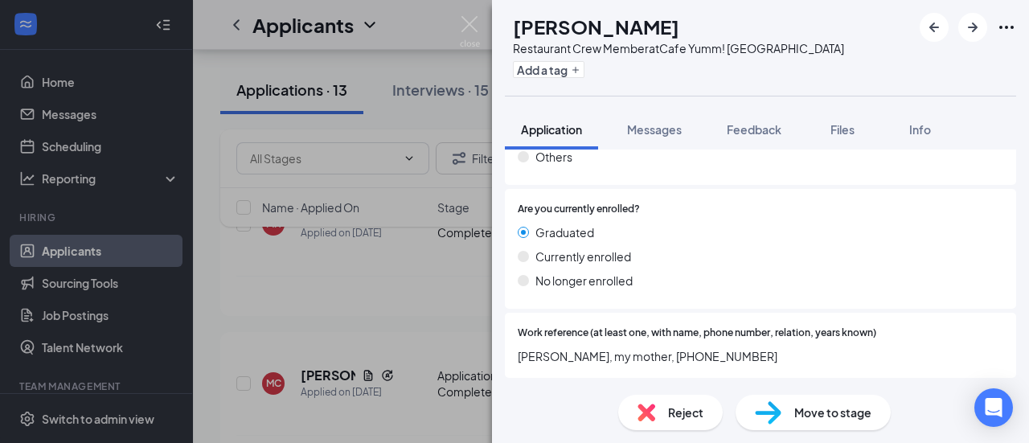
scroll to position [1572, 0]
click at [695, 246] on div "Graduated Currently enrolled No longer enrolled" at bounding box center [761, 259] width 486 height 72
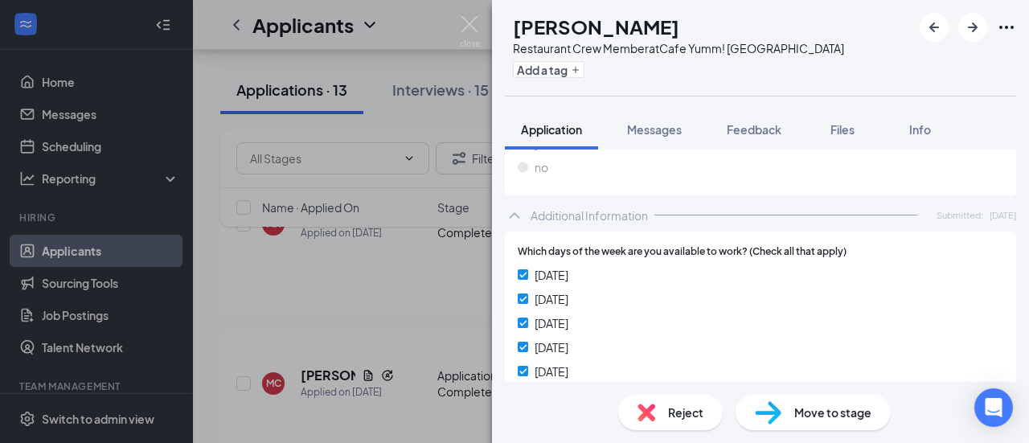
scroll to position [496, 0]
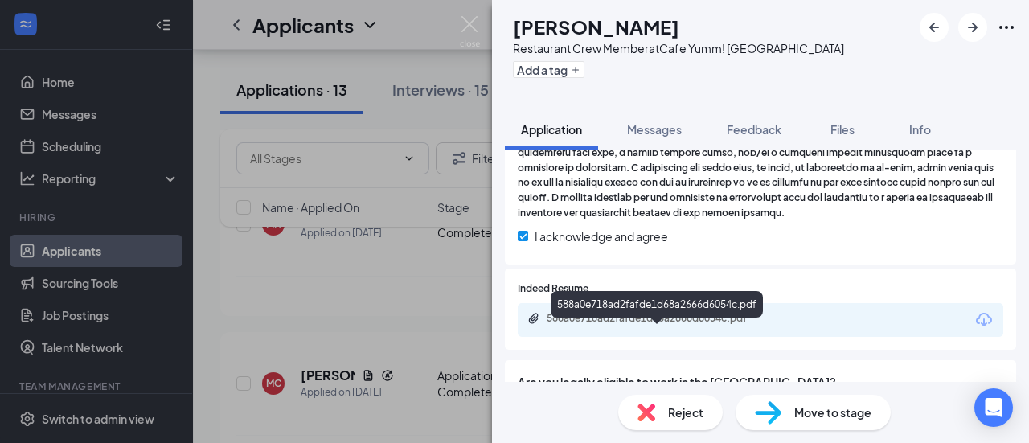
click at [670, 325] on div "588a0e718ad2fafde1d68a2666d6054c.pdf" at bounding box center [659, 318] width 225 height 13
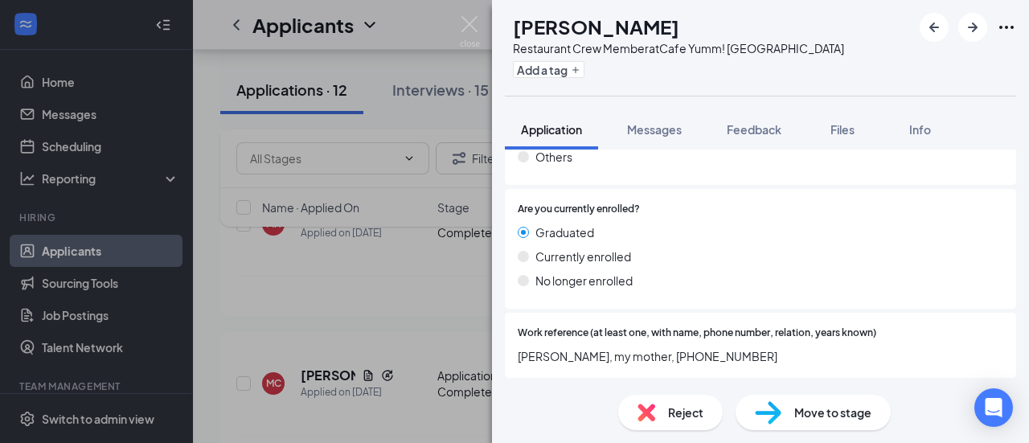
scroll to position [1572, 0]
click at [664, 416] on div "Reject" at bounding box center [670, 412] width 105 height 35
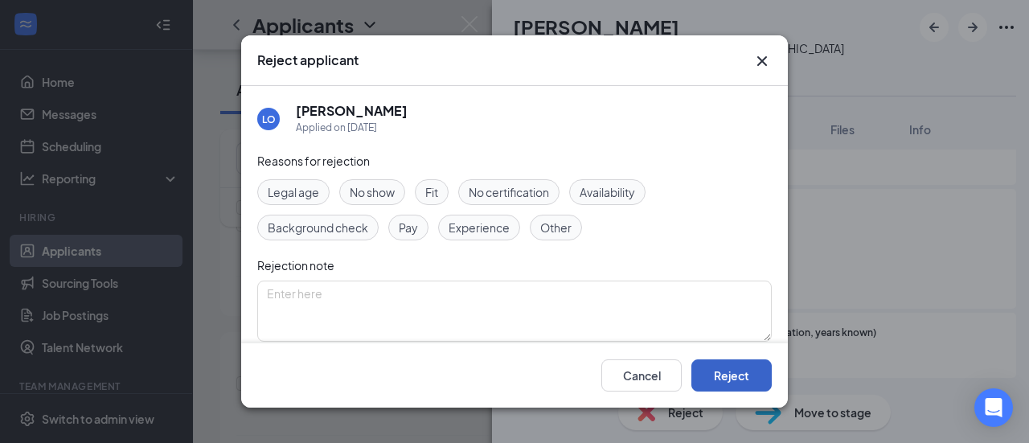
click at [719, 380] on button "Reject" at bounding box center [731, 375] width 80 height 32
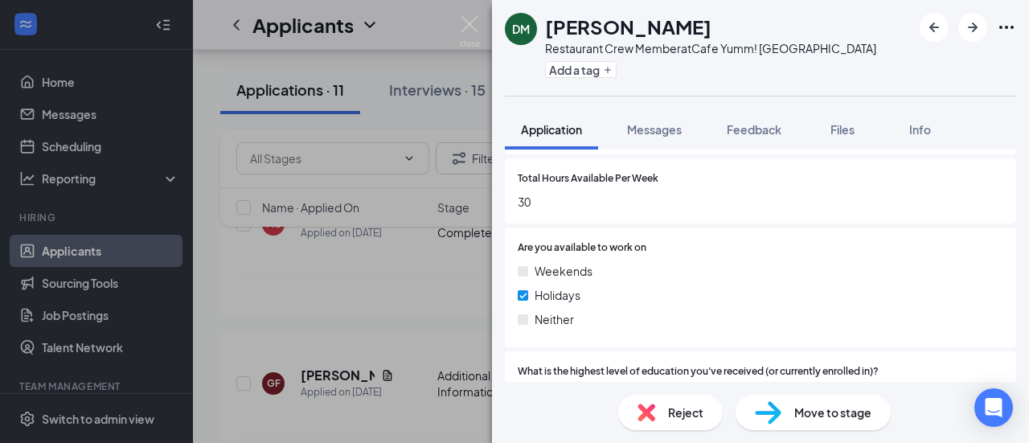
scroll to position [1223, 0]
click at [669, 416] on span "Reject" at bounding box center [685, 413] width 35 height 18
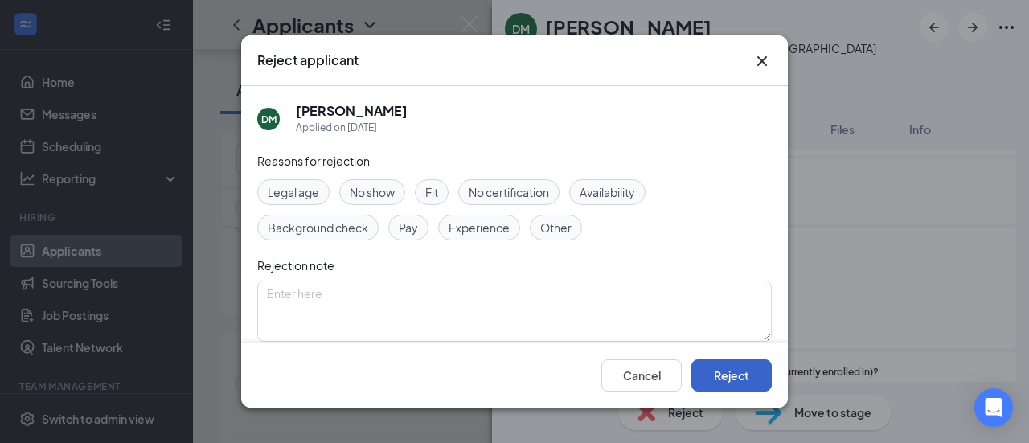
click at [741, 370] on button "Reject" at bounding box center [731, 375] width 80 height 32
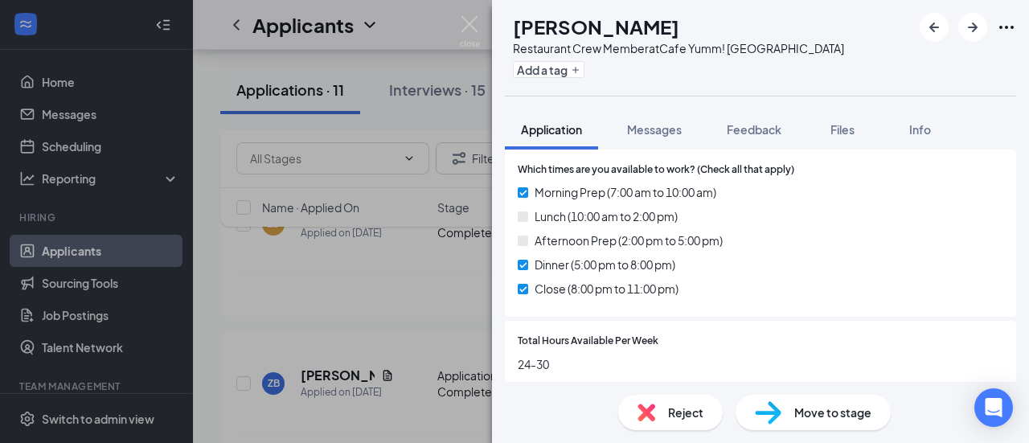
scroll to position [1060, 0]
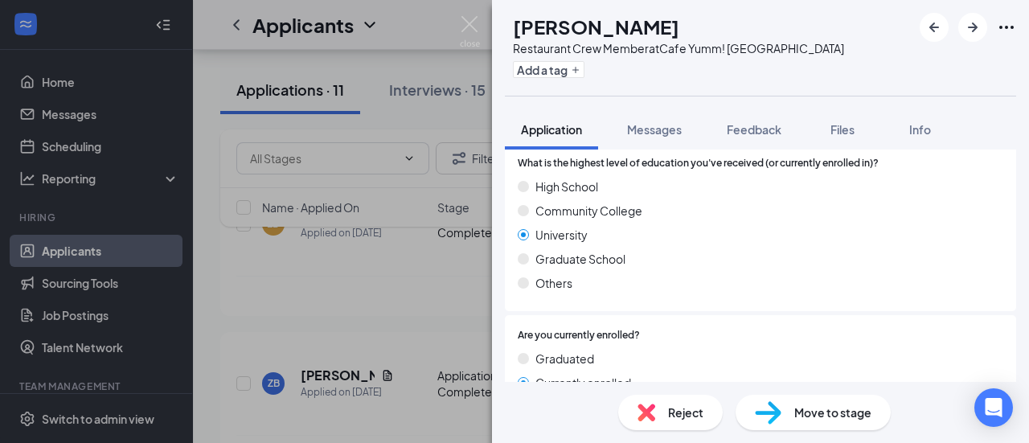
click at [647, 219] on div "Community College" at bounding box center [761, 211] width 486 height 18
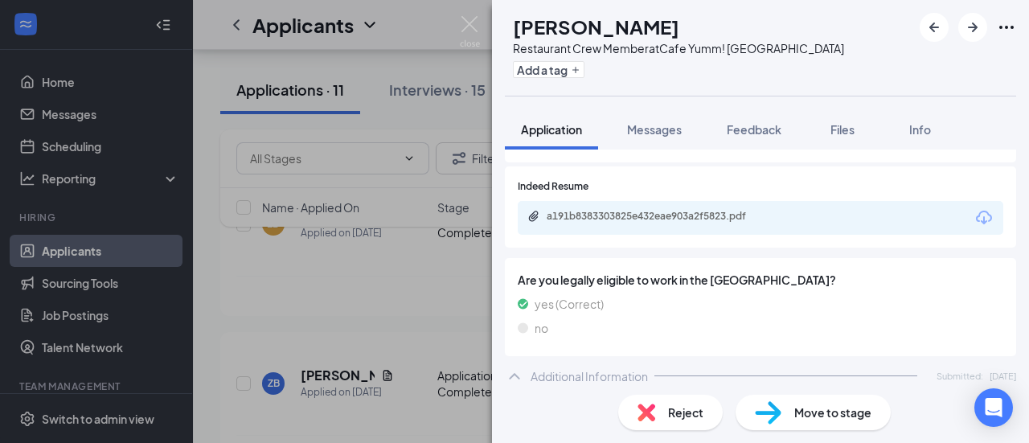
scroll to position [599, 0]
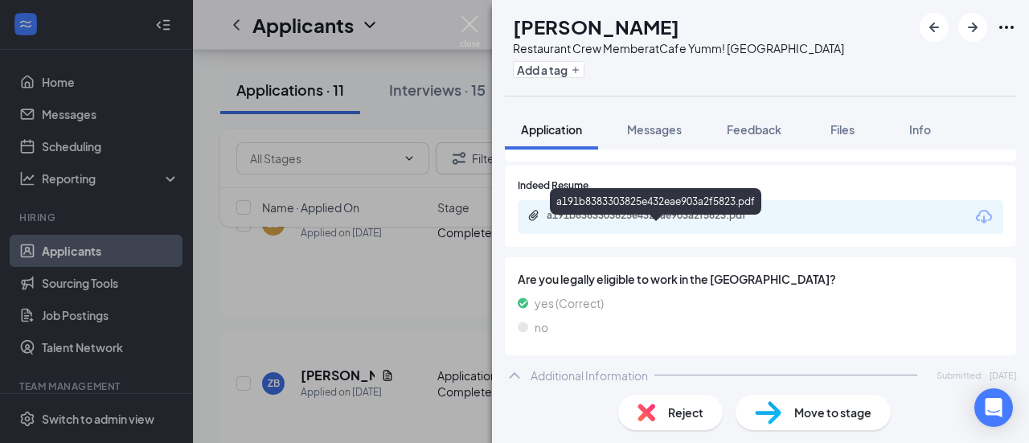
click at [647, 222] on div "a191b8383303825e432eae903a2f5823.pdf" at bounding box center [659, 215] width 225 height 13
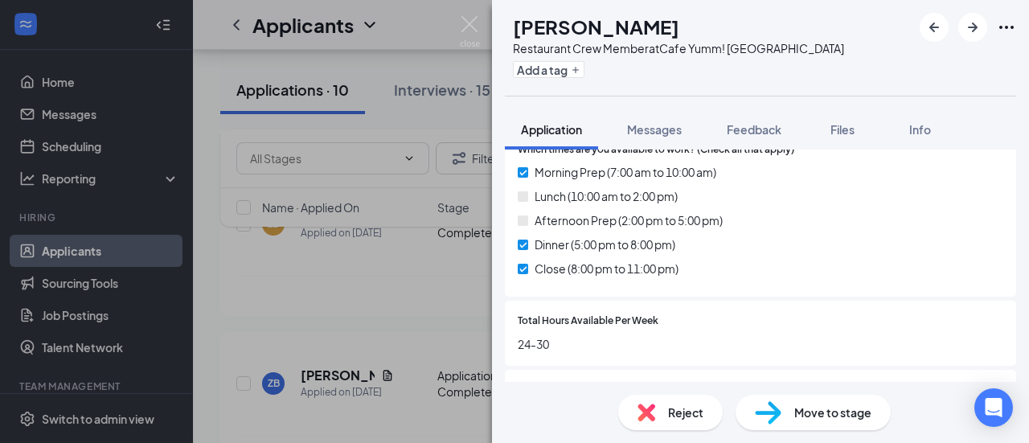
scroll to position [1080, 0]
click at [678, 416] on span "Reject" at bounding box center [685, 413] width 35 height 18
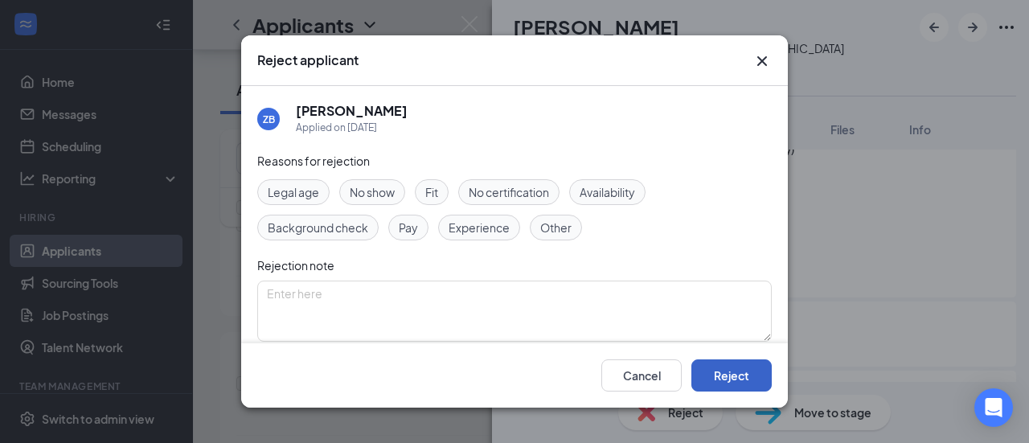
click at [746, 371] on button "Reject" at bounding box center [731, 375] width 80 height 32
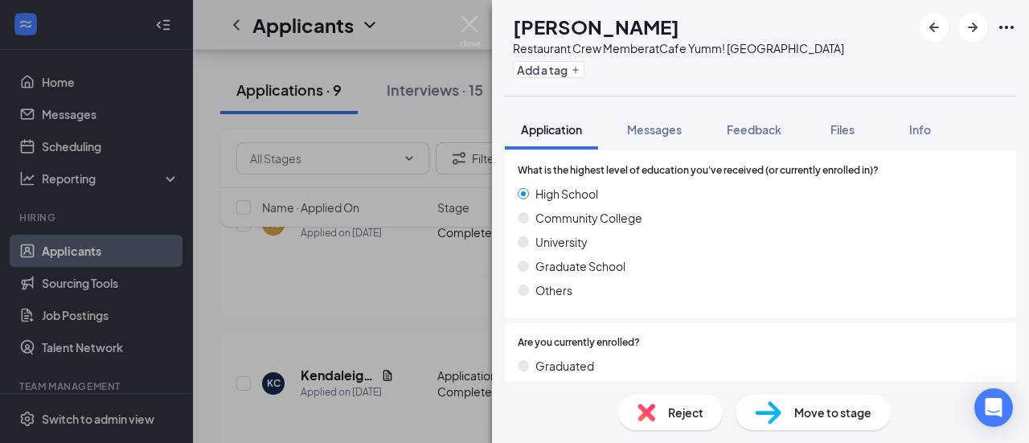
click at [767, 178] on span "What is the highest level of education you've received (or currently enrolled i…" at bounding box center [698, 170] width 361 height 15
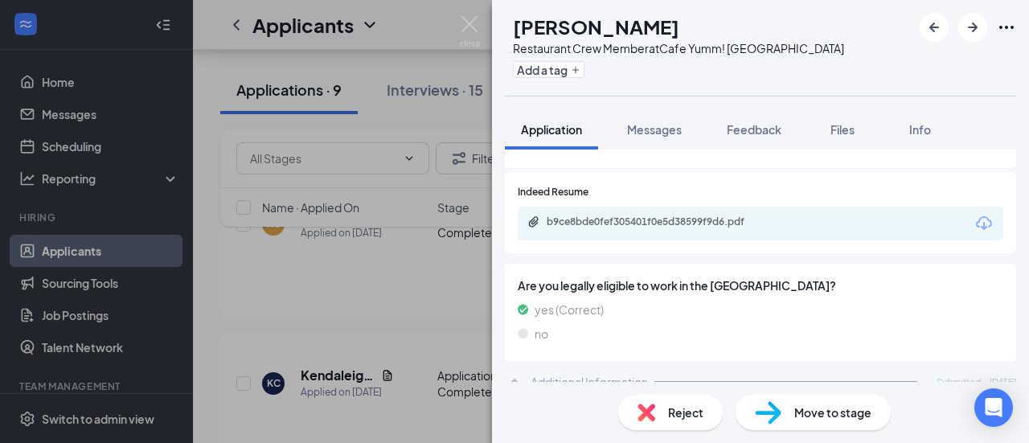
scroll to position [592, 0]
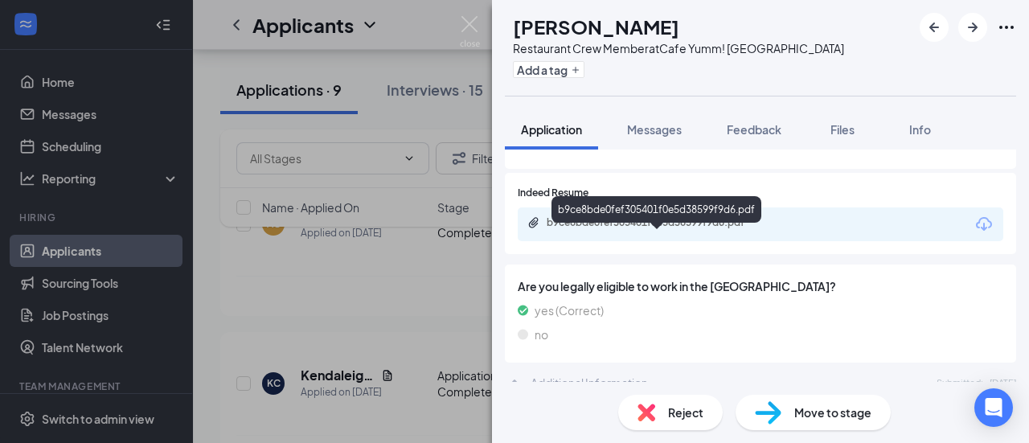
click at [678, 229] on div "b9ce8bde0fef305401f0e5d38599f9d6.pdf" at bounding box center [659, 222] width 225 height 13
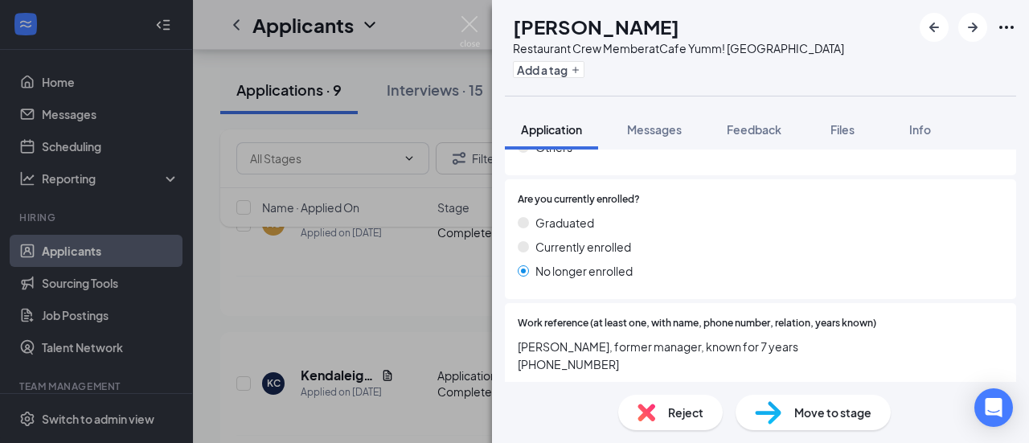
scroll to position [1590, 0]
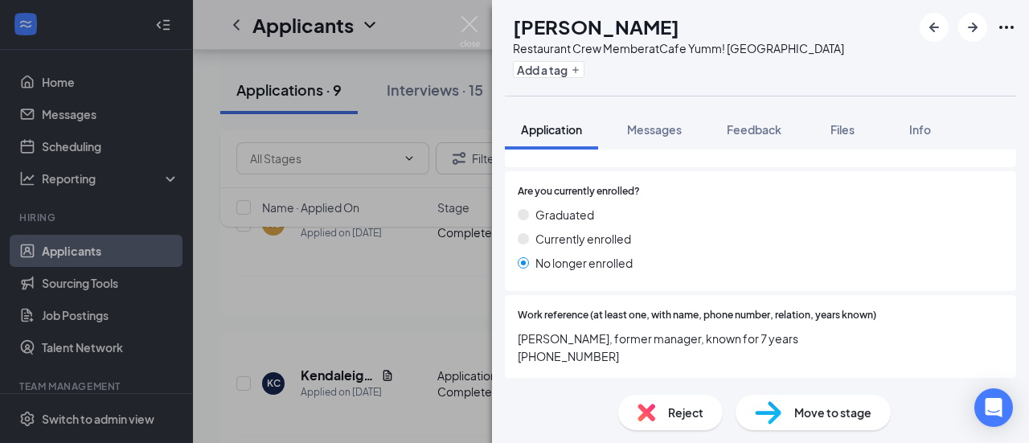
click at [805, 415] on span "Move to stage" at bounding box center [832, 413] width 77 height 18
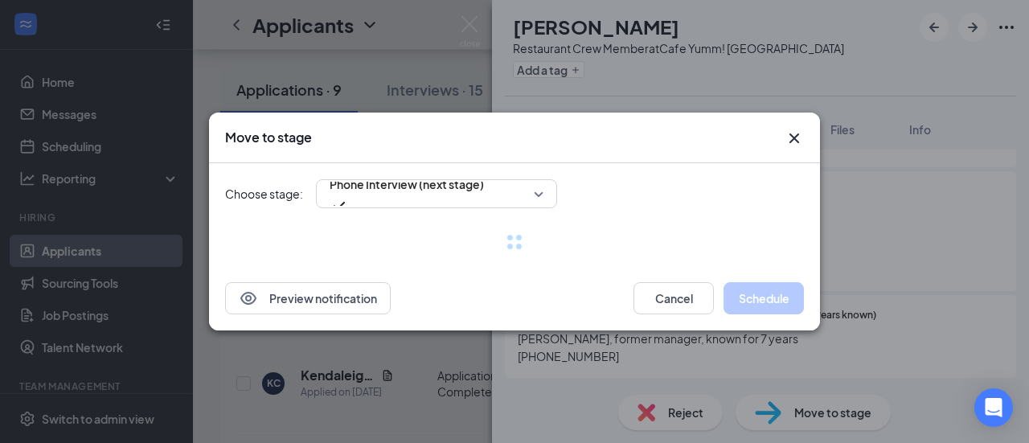
scroll to position [1584, 0]
click at [539, 191] on div "Phone Interview (next stage) 3508499 3508502 3508500 Application Additional Inf…" at bounding box center [436, 193] width 241 height 29
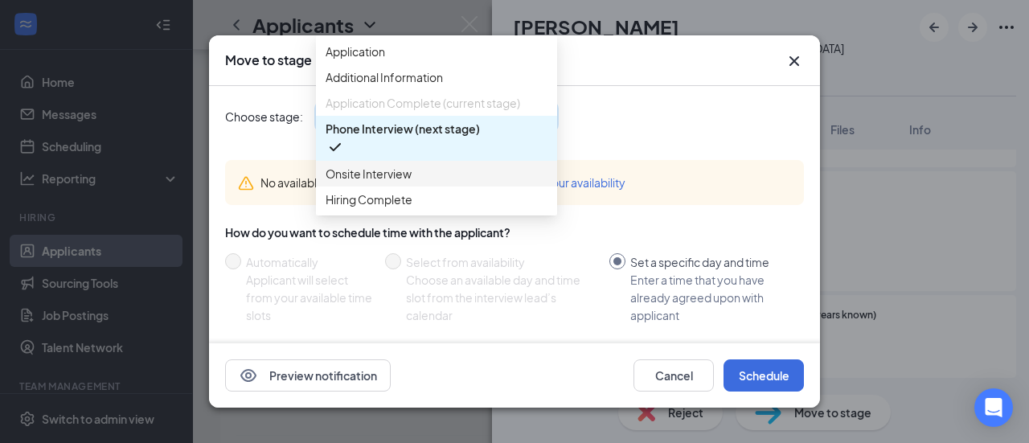
click at [437, 182] on span "Onsite Interview" at bounding box center [437, 174] width 222 height 18
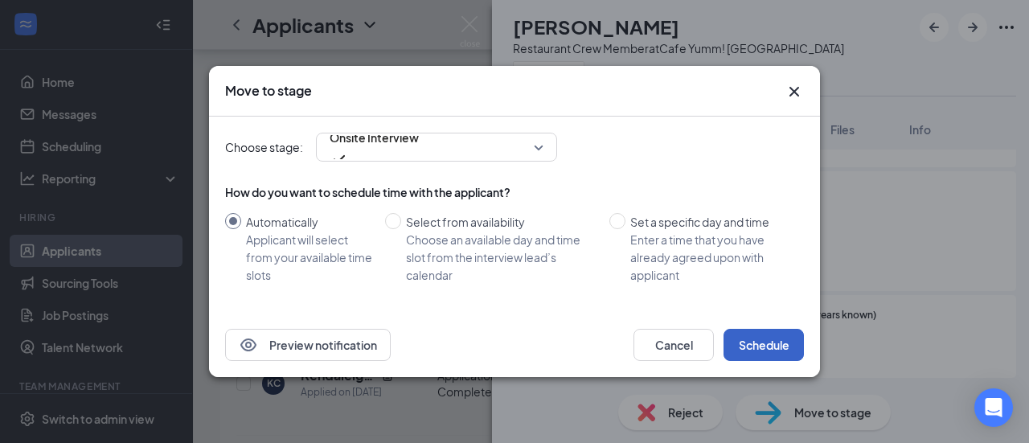
click at [765, 340] on button "Schedule" at bounding box center [764, 345] width 80 height 32
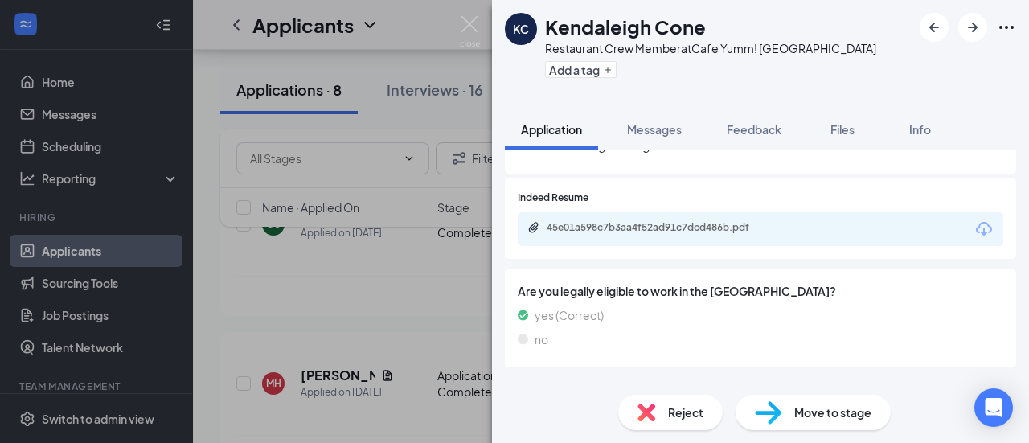
scroll to position [577, 0]
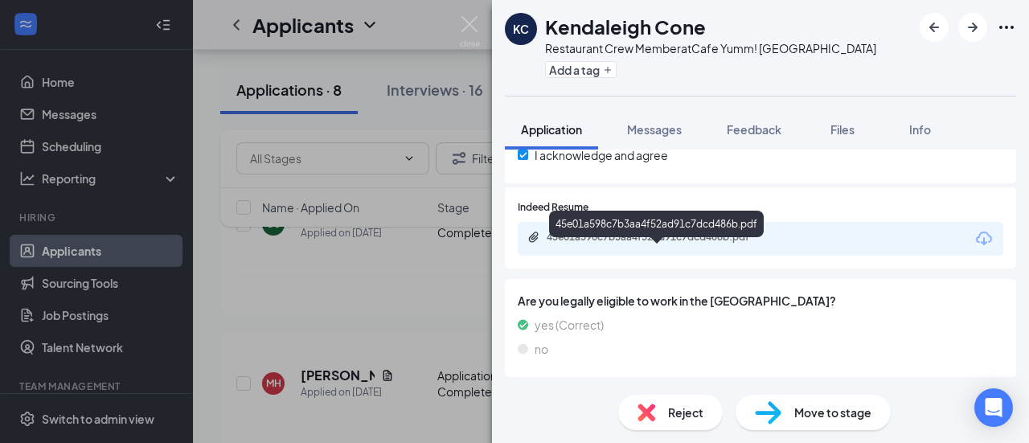
click at [711, 244] on div "45e01a598c7b3aa4f52ad91c7dcd486b.pdf" at bounding box center [659, 237] width 225 height 13
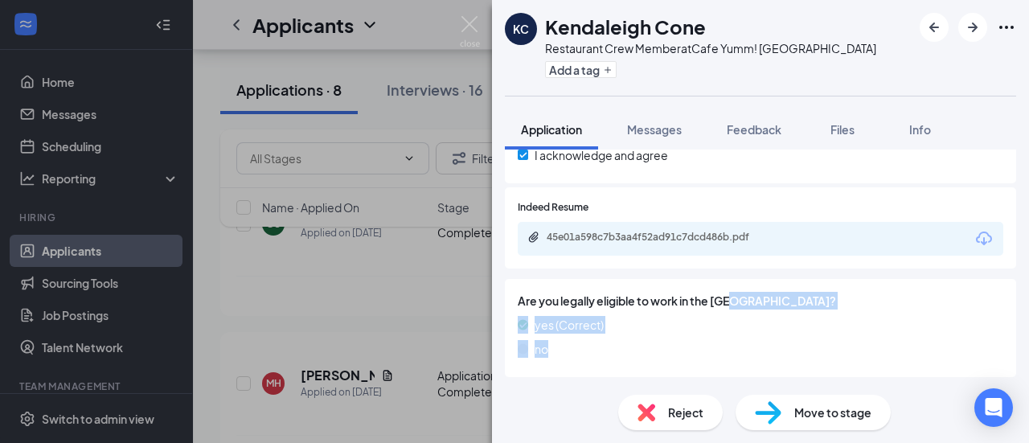
drag, startPoint x: 722, startPoint y: 375, endPoint x: 788, endPoint y: 326, distance: 82.6
click at [788, 326] on div "Are you legally eligible to work in the [GEOGRAPHIC_DATA]? yes (Correct) no" at bounding box center [761, 328] width 486 height 72
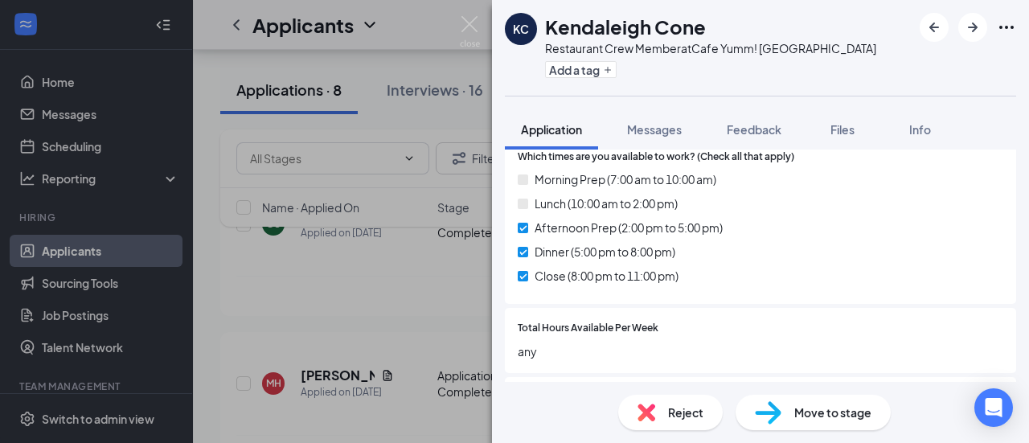
scroll to position [1074, 0]
click at [783, 305] on div "Which times are you available to work? (Check all that apply) Morning Prep (7:0…" at bounding box center [760, 221] width 511 height 168
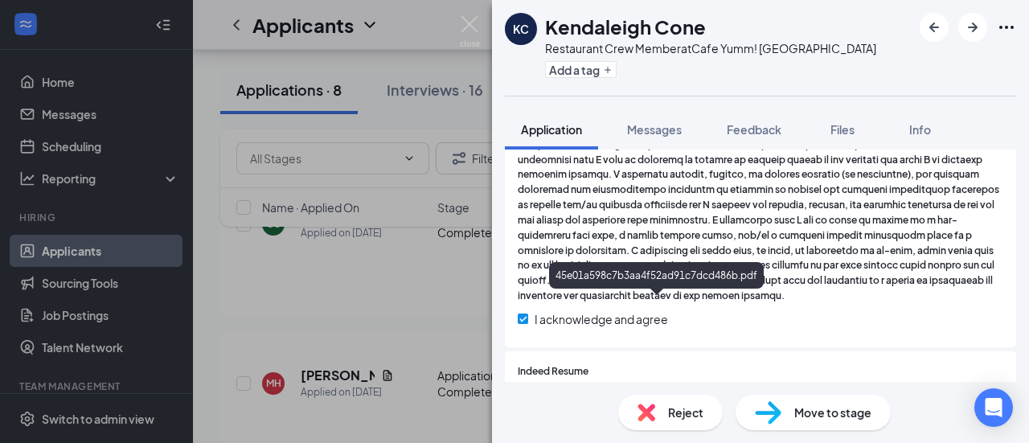
scroll to position [399, 0]
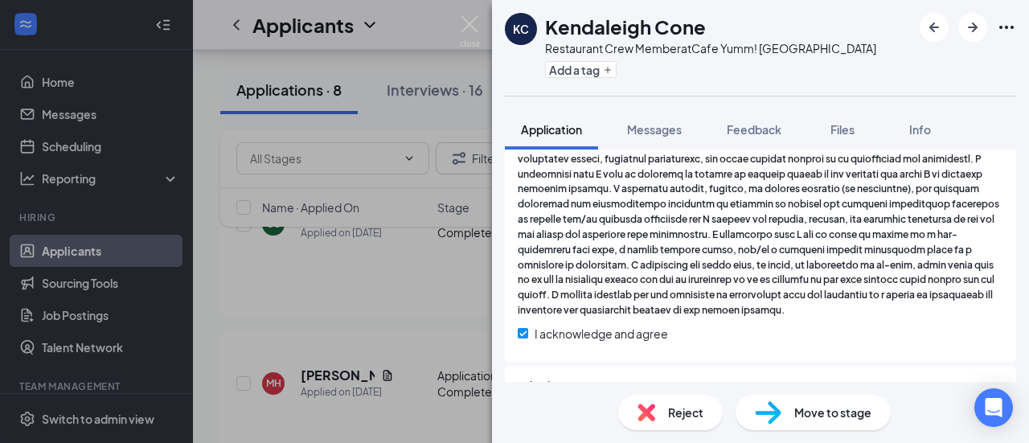
click at [820, 424] on div "Move to stage" at bounding box center [813, 412] width 155 height 35
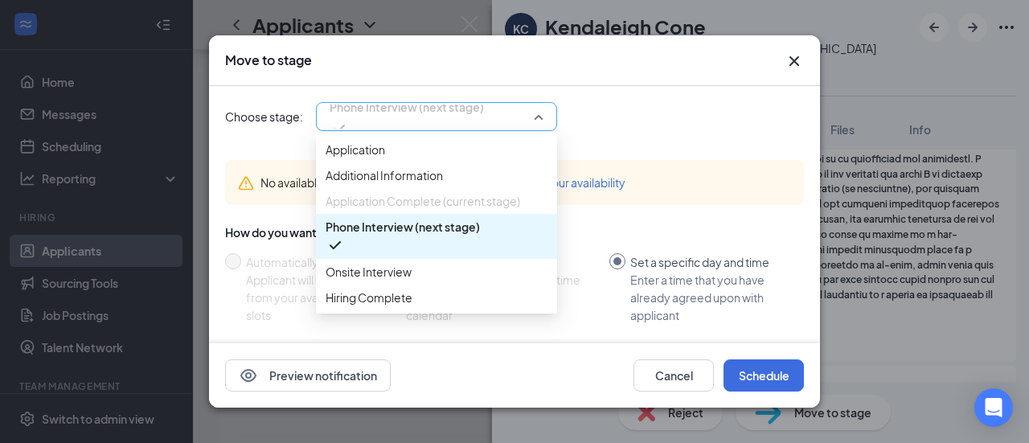
click at [539, 118] on span "Phone Interview (next stage)" at bounding box center [437, 117] width 214 height 24
click at [437, 285] on div "Onsite Interview" at bounding box center [436, 272] width 241 height 26
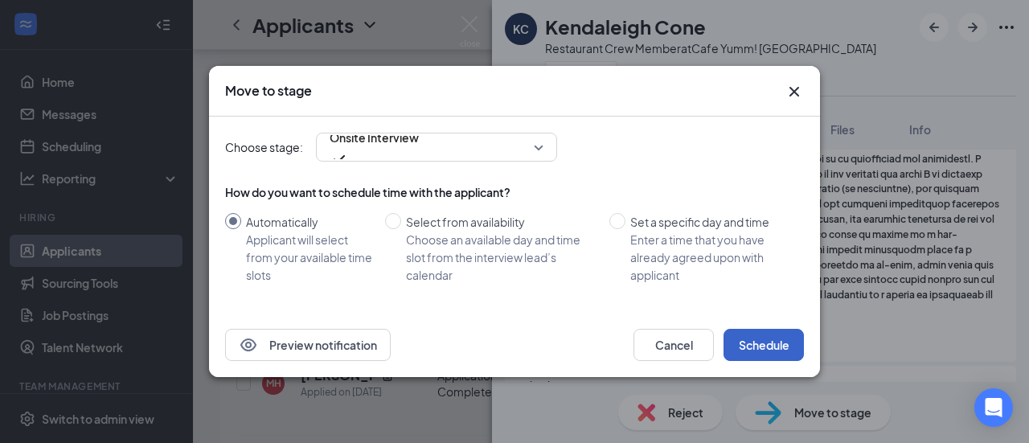
click at [759, 343] on button "Schedule" at bounding box center [764, 345] width 80 height 32
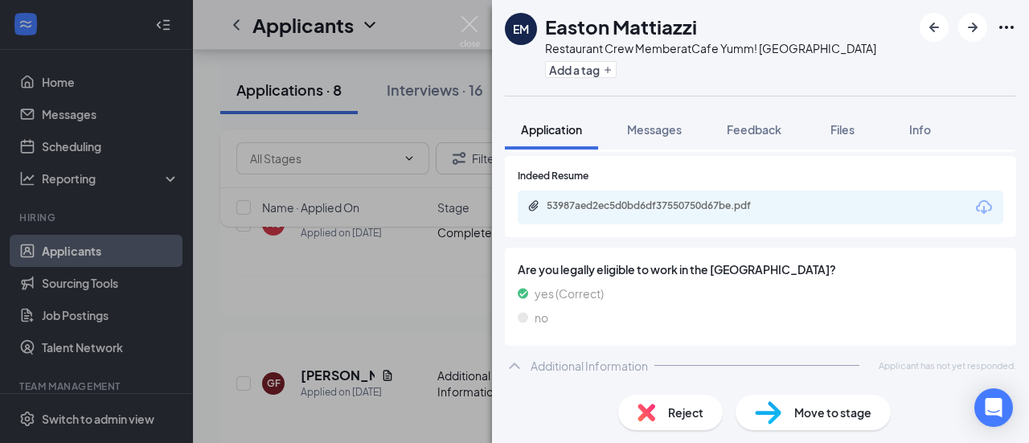
scroll to position [621, 0]
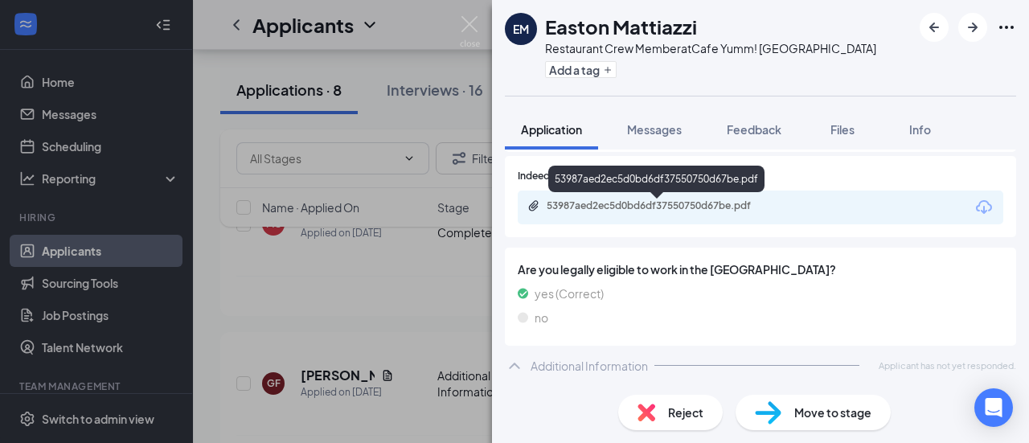
click at [682, 206] on div "53987aed2ec5d0bd6df37550750d67be.pdf" at bounding box center [659, 205] width 225 height 13
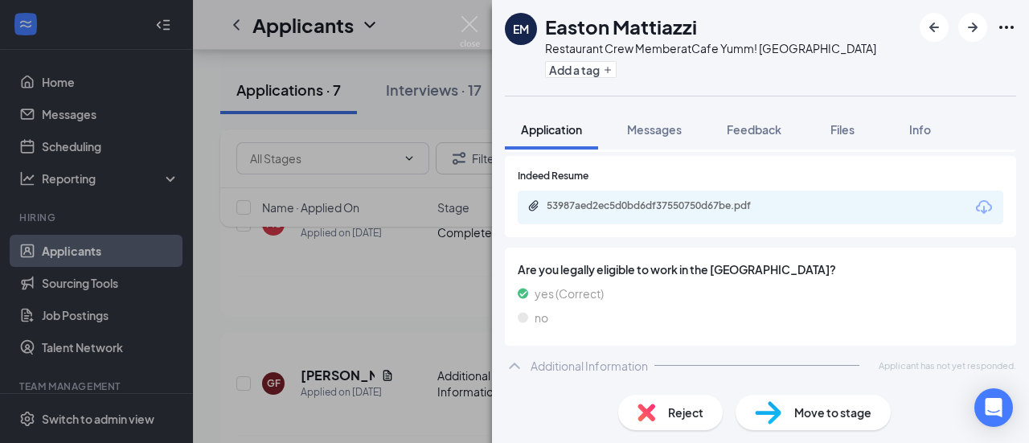
scroll to position [616, 0]
click at [676, 412] on span "Reject" at bounding box center [685, 413] width 35 height 18
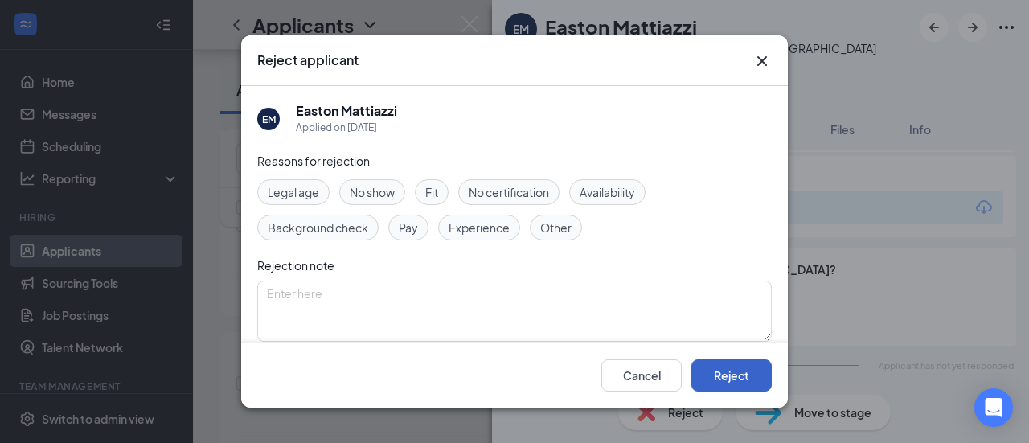
click at [722, 375] on button "Reject" at bounding box center [731, 375] width 80 height 32
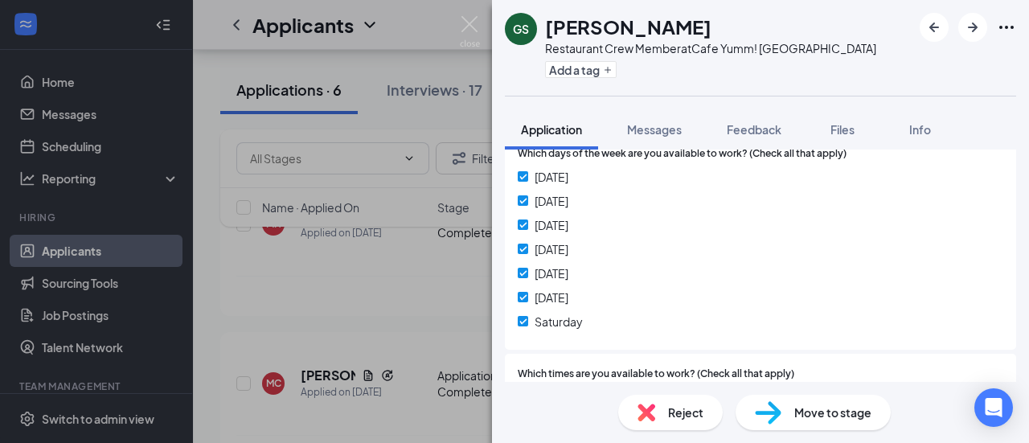
scroll to position [633, 0]
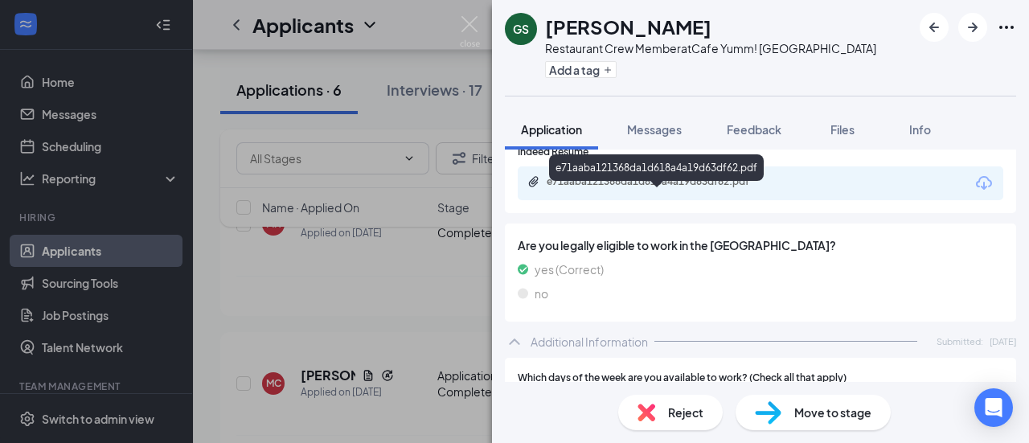
click at [672, 188] on div "e71aaba121368da1d618a4a19d63df62.pdf" at bounding box center [659, 181] width 225 height 13
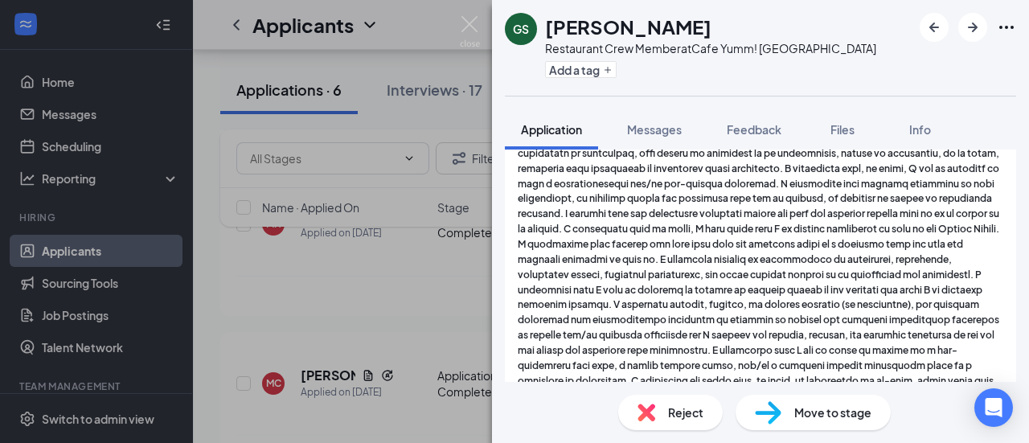
scroll to position [0, 0]
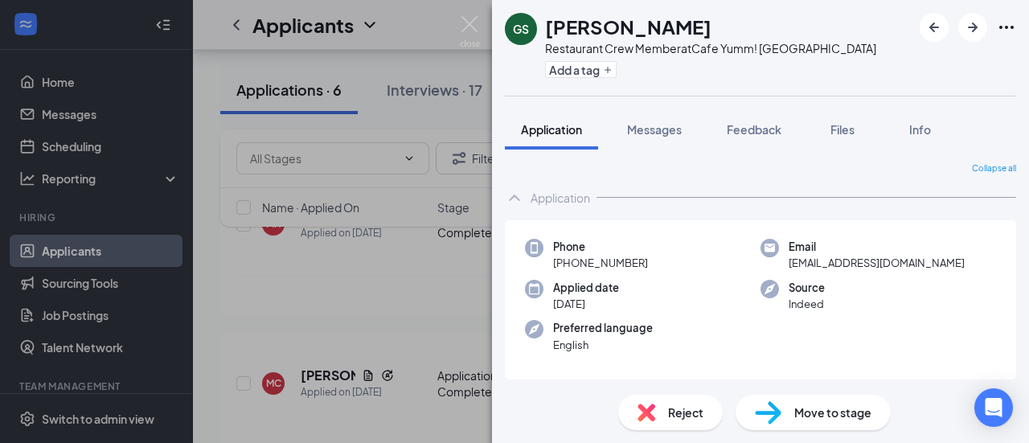
click at [787, 412] on div "Move to stage" at bounding box center [813, 412] width 155 height 35
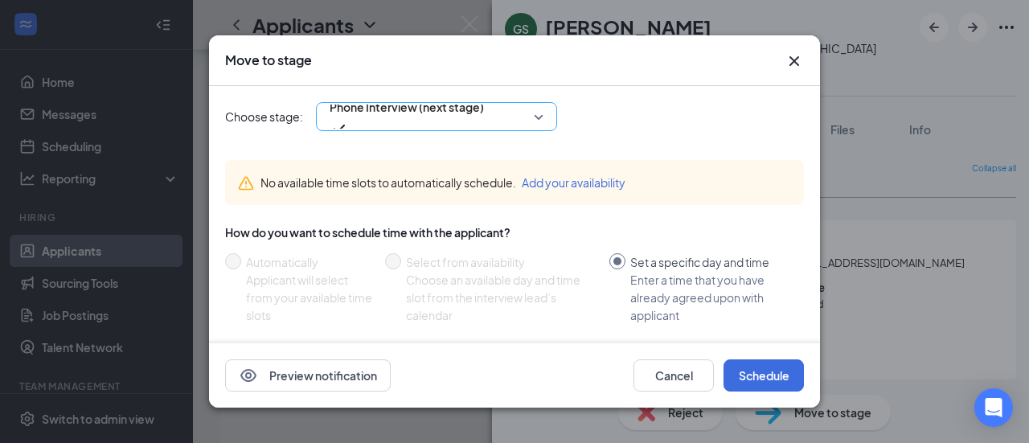
click at [545, 115] on div "Phone Interview (next stage)" at bounding box center [436, 116] width 241 height 29
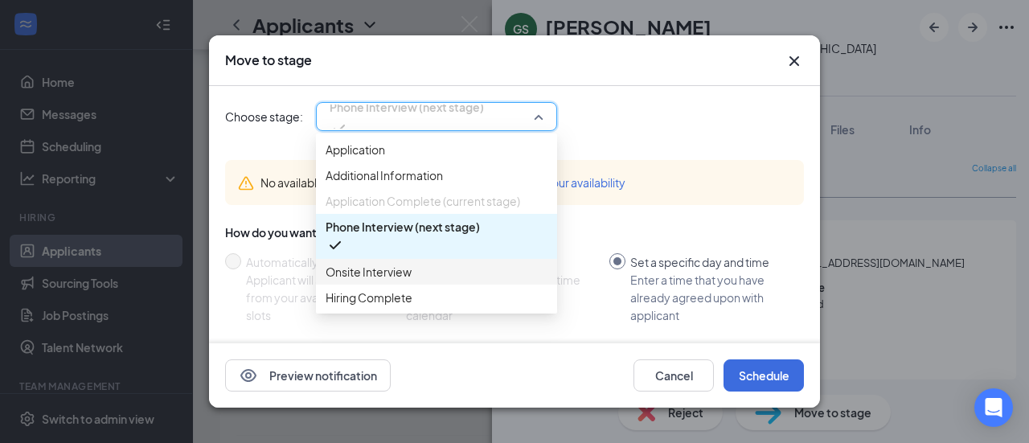
click at [451, 281] on span "Onsite Interview" at bounding box center [437, 272] width 222 height 18
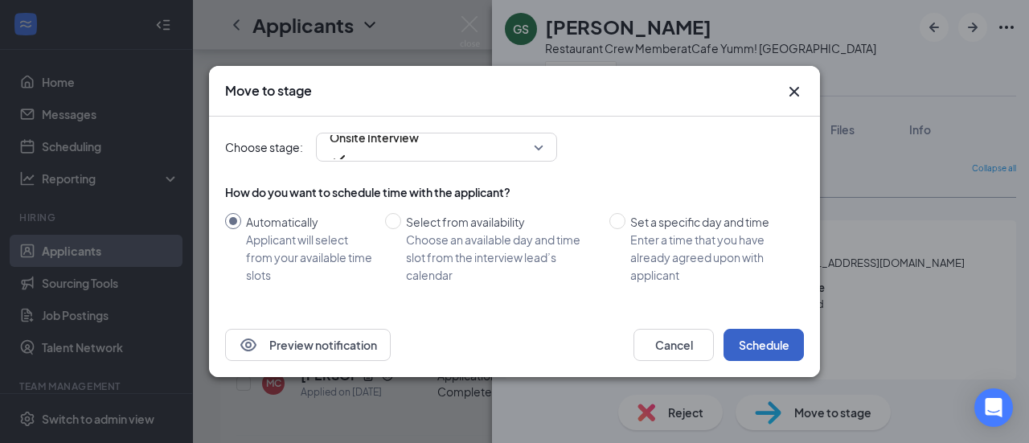
click at [758, 340] on button "Schedule" at bounding box center [764, 345] width 80 height 32
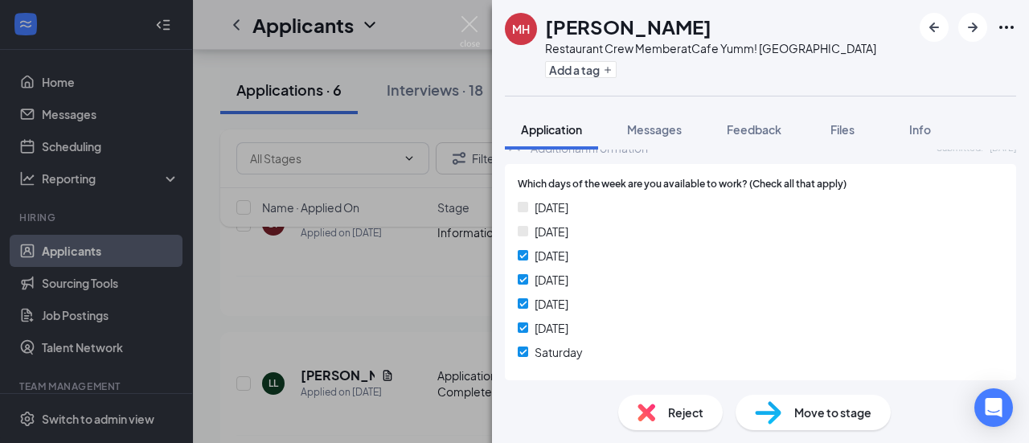
scroll to position [826, 0]
click at [659, 416] on div "Reject" at bounding box center [670, 412] width 105 height 35
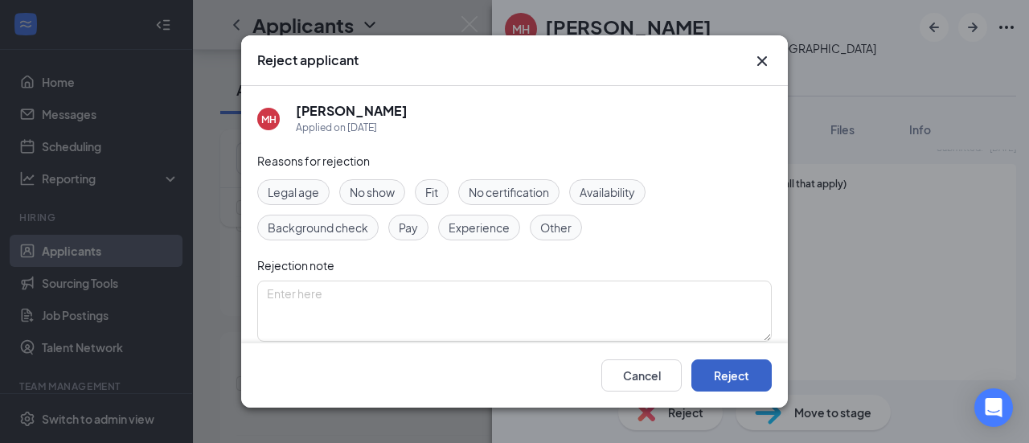
click at [719, 373] on button "Reject" at bounding box center [731, 375] width 80 height 32
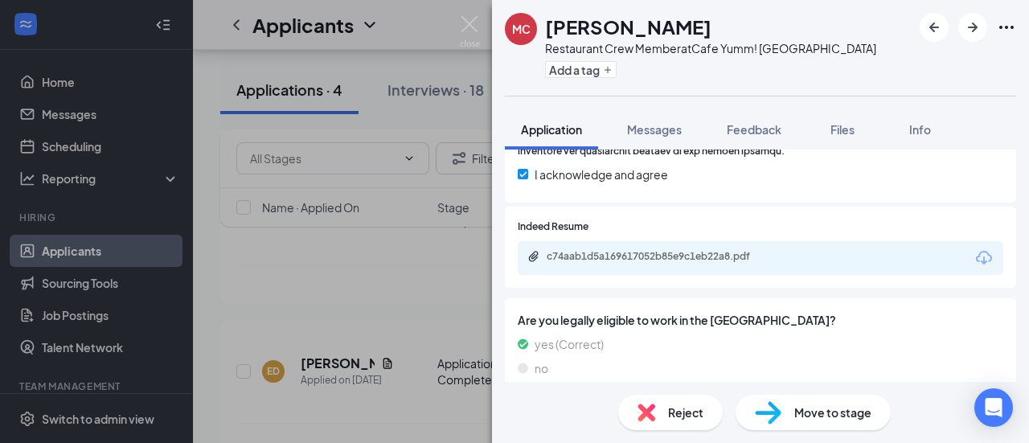
scroll to position [592, 0]
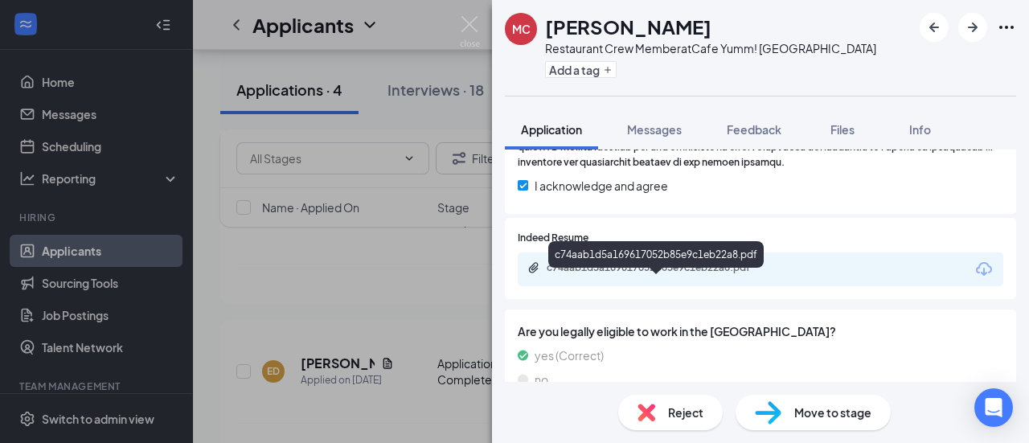
click at [695, 274] on div "c74aab1d5a169617052b85e9c1eb22a8.pdf" at bounding box center [659, 267] width 225 height 13
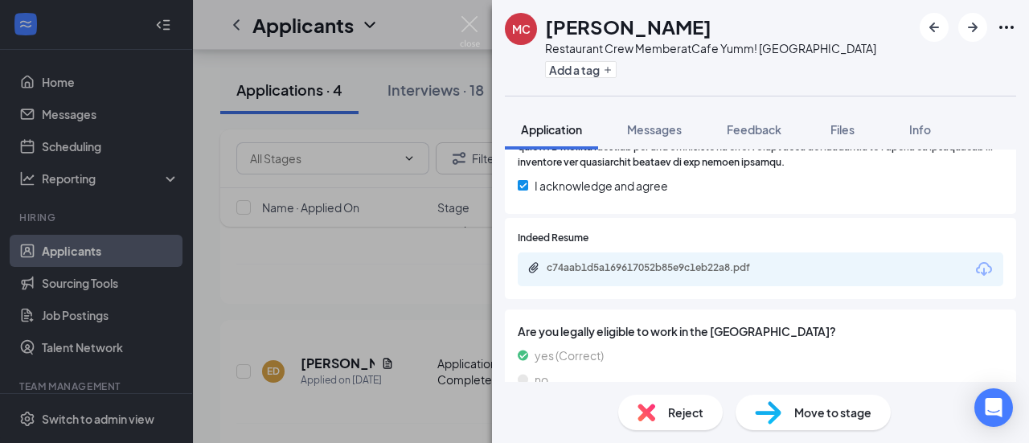
click at [855, 404] on span "Move to stage" at bounding box center [832, 413] width 77 height 18
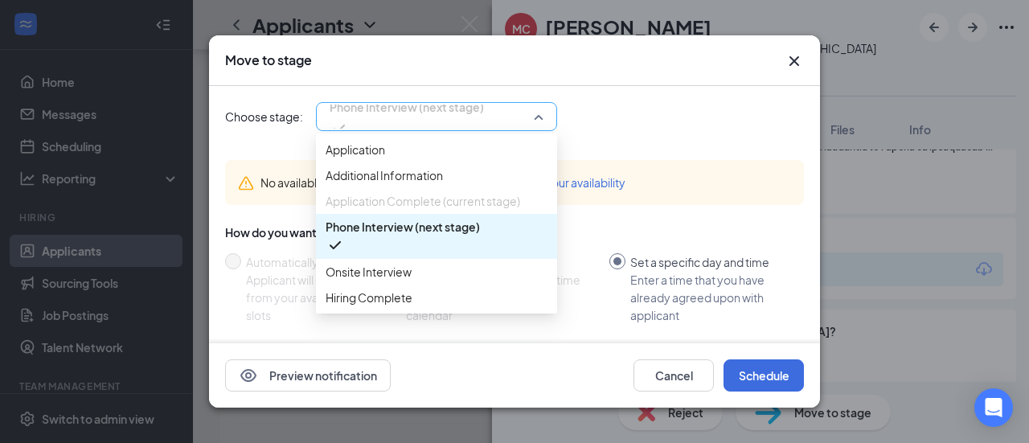
click at [539, 105] on span "Phone Interview (next stage)" at bounding box center [437, 117] width 214 height 24
click at [402, 281] on span "Onsite Interview" at bounding box center [369, 272] width 86 height 18
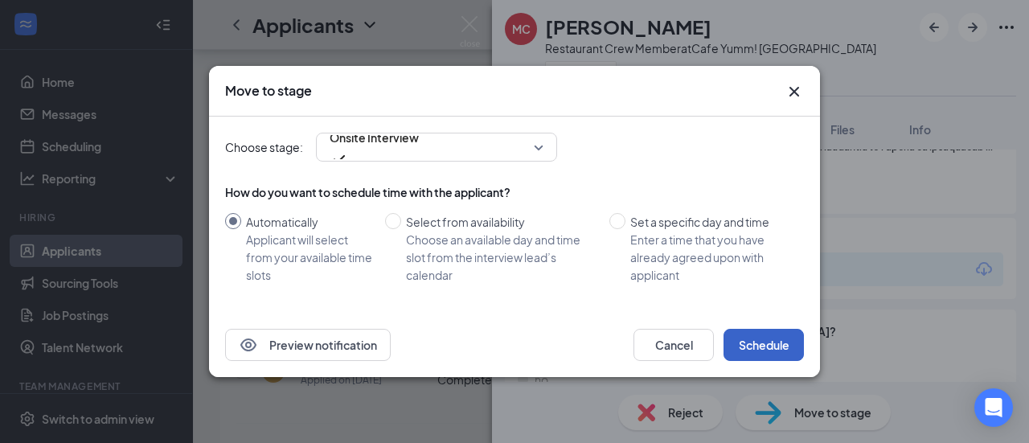
click at [752, 350] on button "Schedule" at bounding box center [764, 345] width 80 height 32
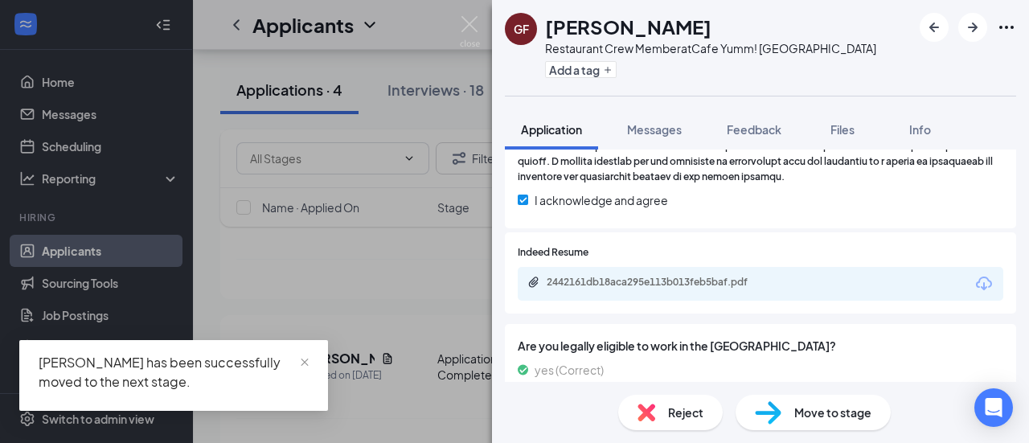
scroll to position [622, 0]
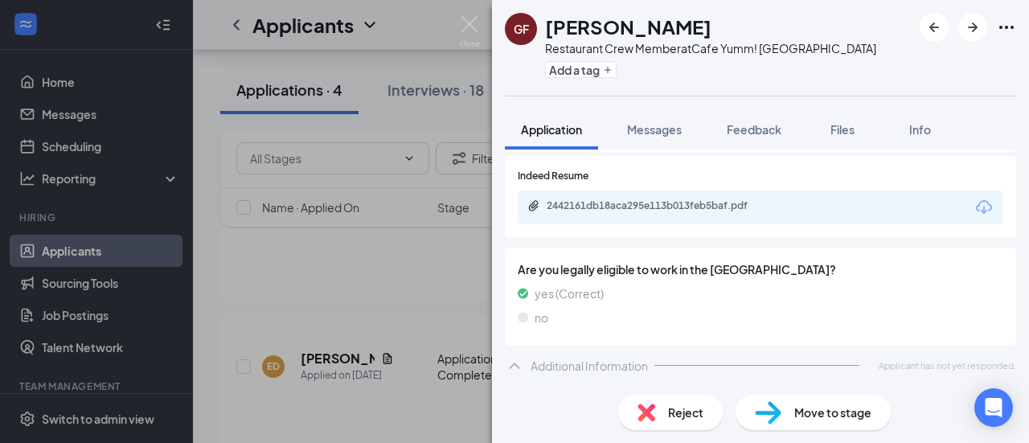
click at [683, 409] on span "Reject" at bounding box center [685, 413] width 35 height 18
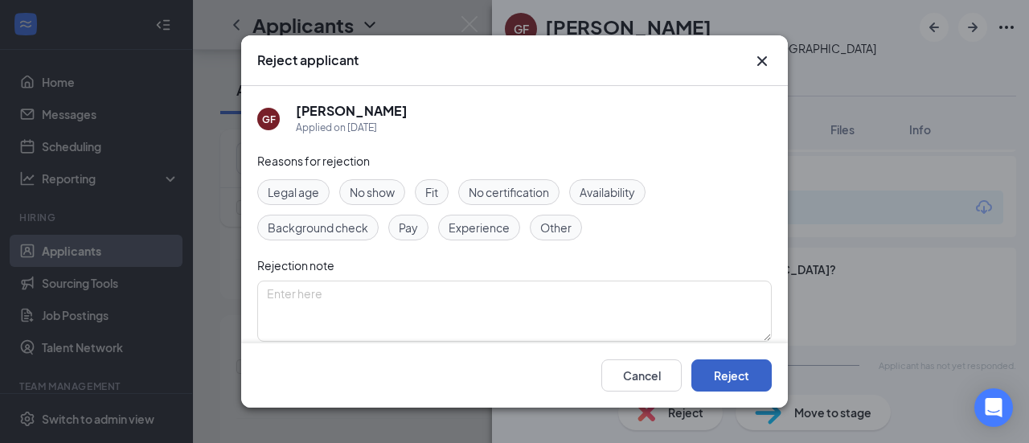
click at [722, 383] on button "Reject" at bounding box center [731, 375] width 80 height 32
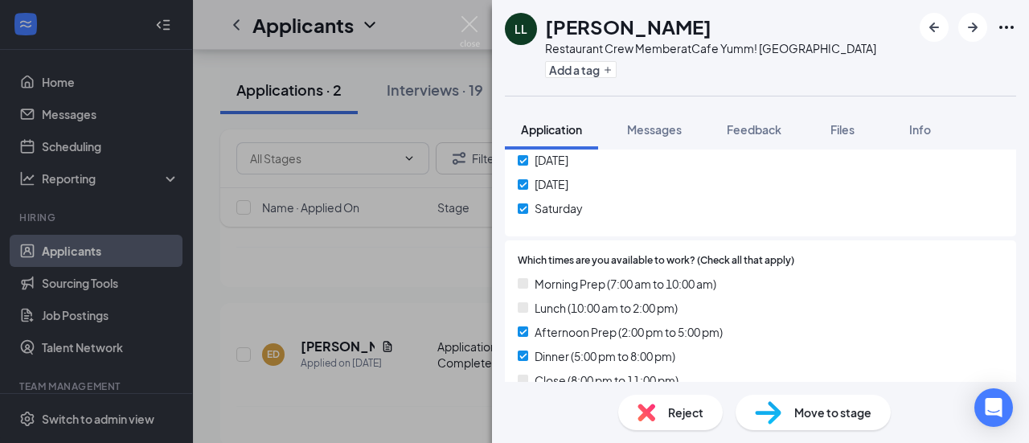
scroll to position [1009, 0]
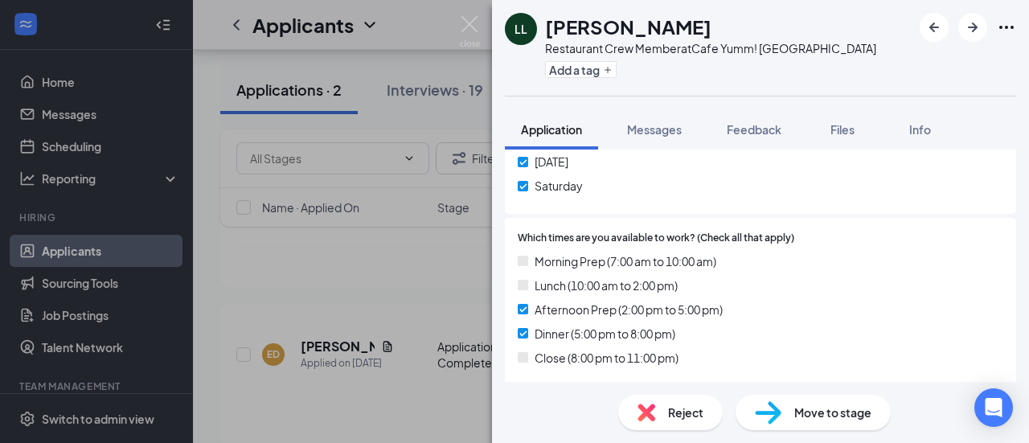
click at [668, 418] on span "Reject" at bounding box center [685, 413] width 35 height 18
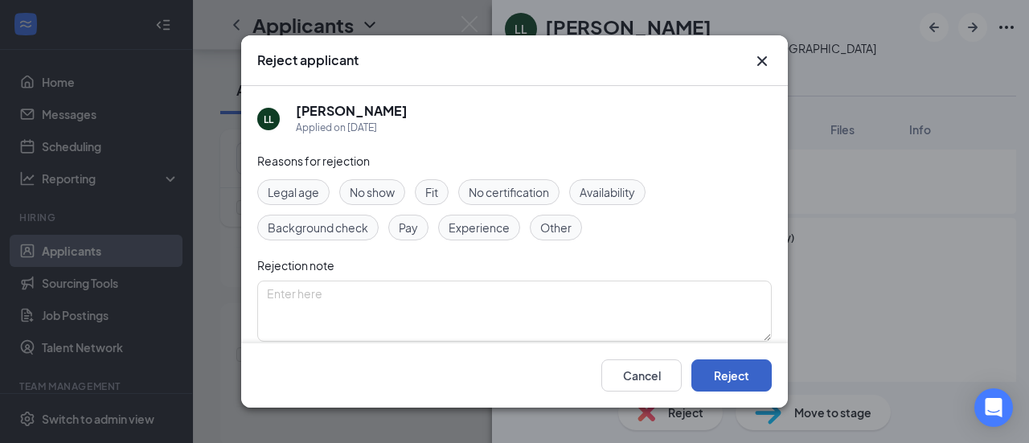
click at [716, 375] on button "Reject" at bounding box center [731, 375] width 80 height 32
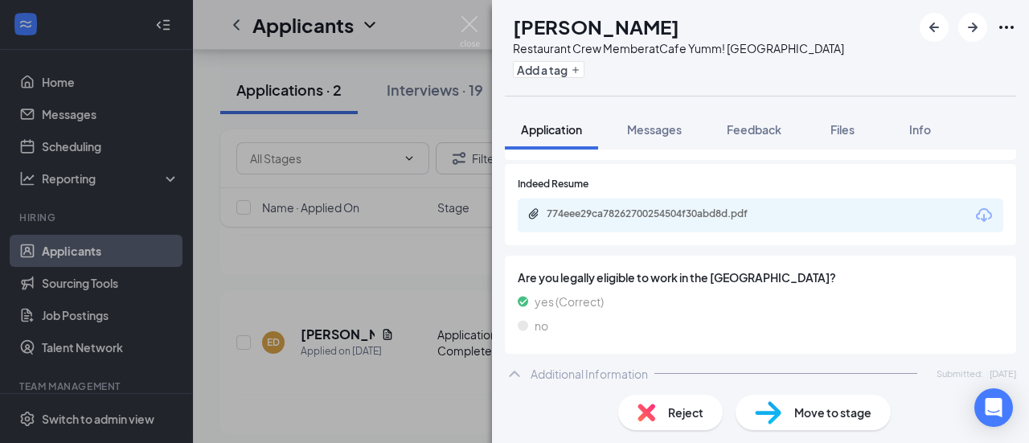
scroll to position [600, 0]
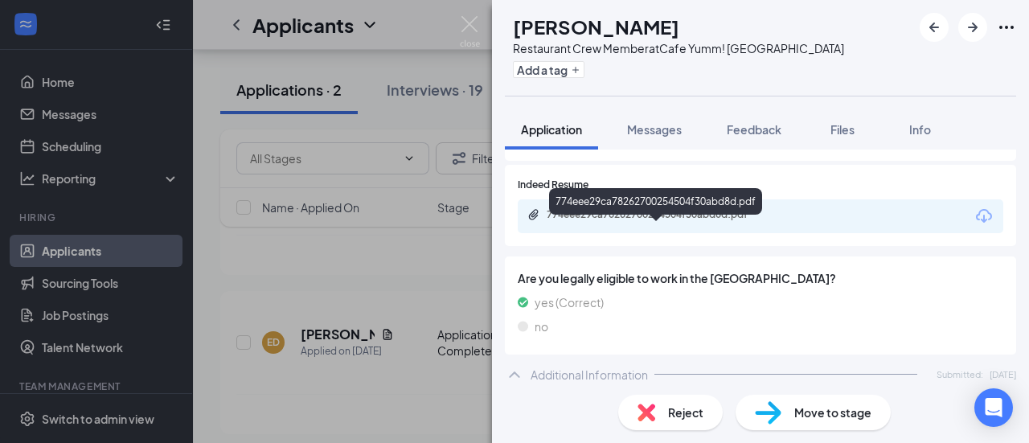
click at [662, 221] on div "774eee29ca78262700254504f30abd8d.pdf" at bounding box center [659, 214] width 225 height 13
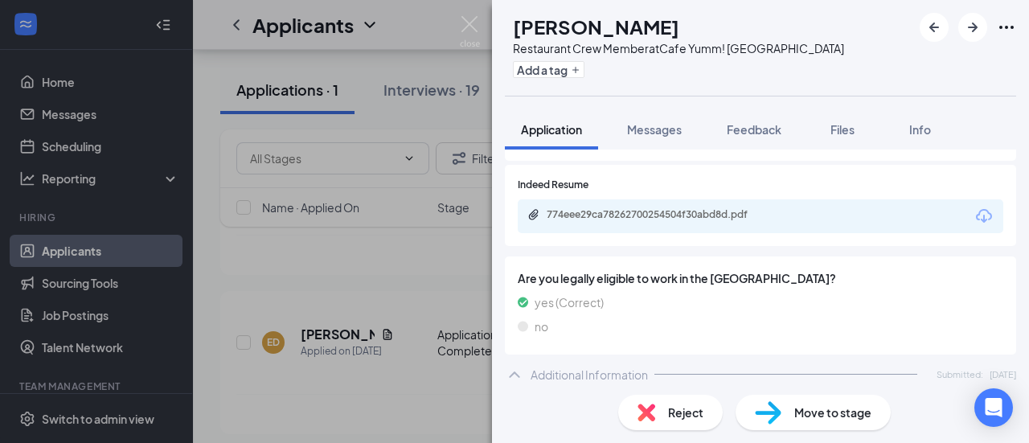
click at [690, 406] on span "Reject" at bounding box center [685, 413] width 35 height 18
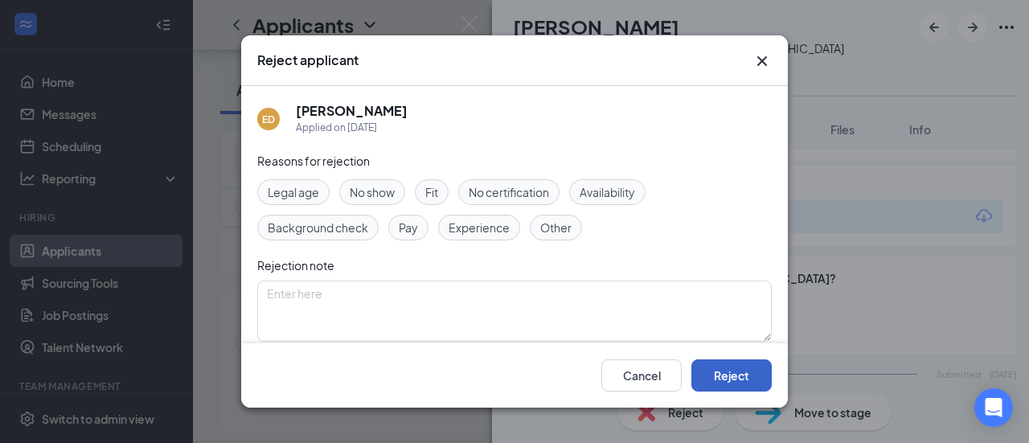
click at [722, 383] on button "Reject" at bounding box center [731, 375] width 80 height 32
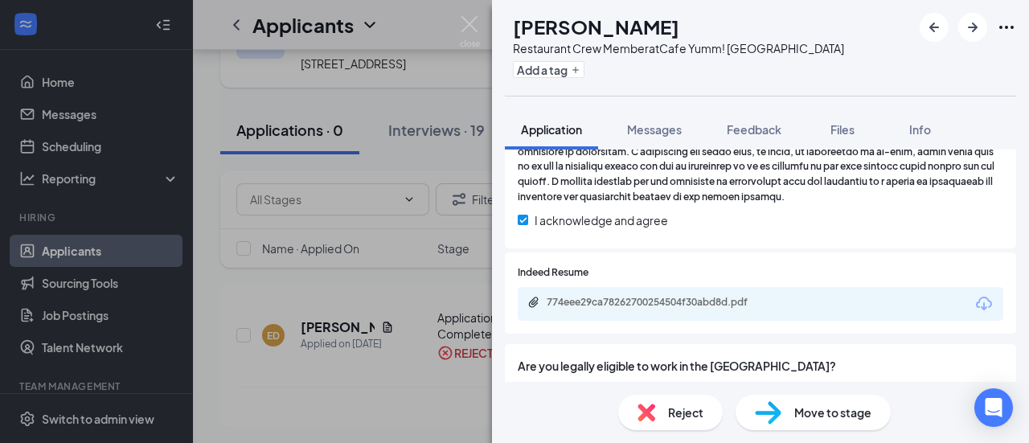
scroll to position [528, 0]
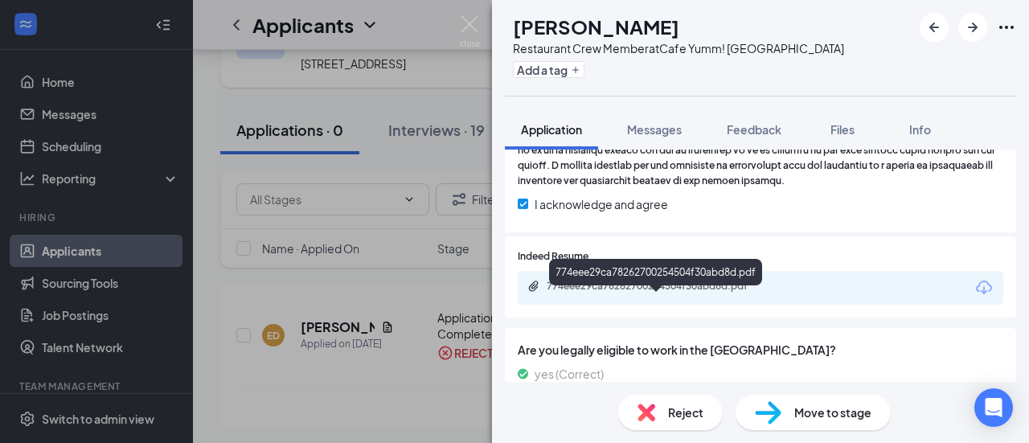
click at [677, 293] on div "774eee29ca78262700254504f30abd8d.pdf" at bounding box center [659, 286] width 225 height 13
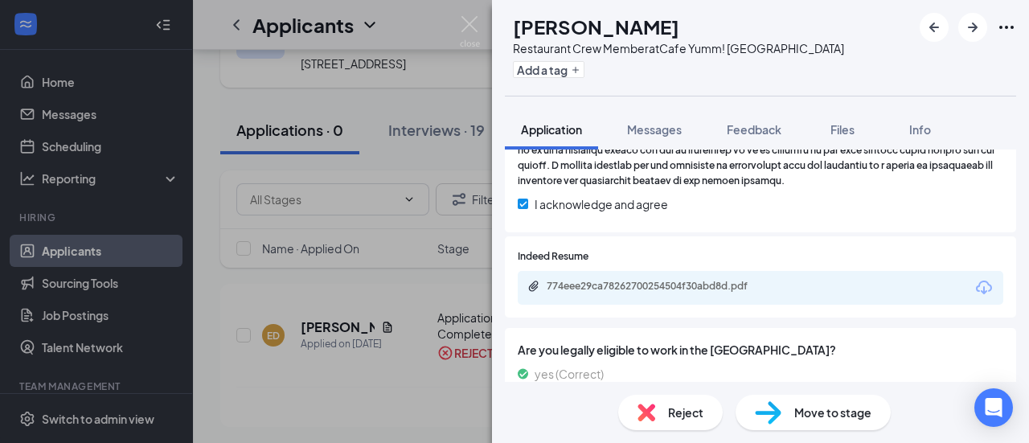
click at [685, 415] on span "Reject" at bounding box center [685, 413] width 35 height 18
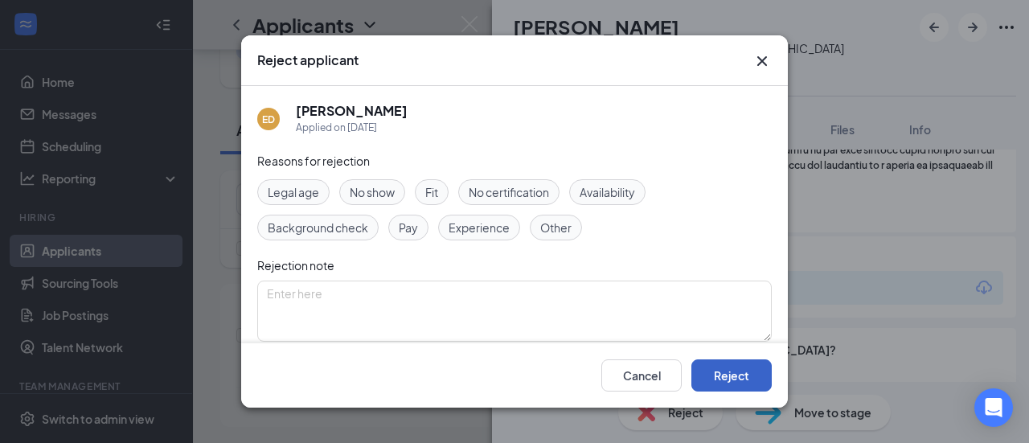
click at [725, 383] on button "Reject" at bounding box center [731, 375] width 80 height 32
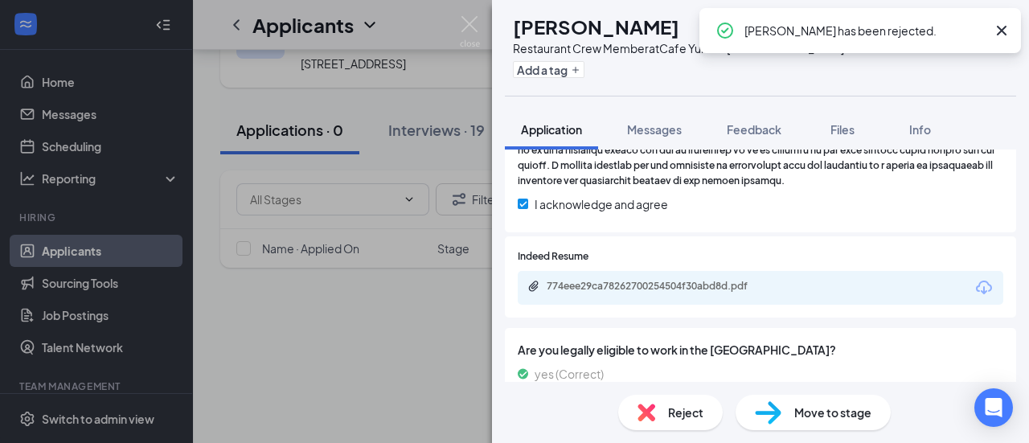
click at [998, 23] on icon "Cross" at bounding box center [1001, 30] width 19 height 19
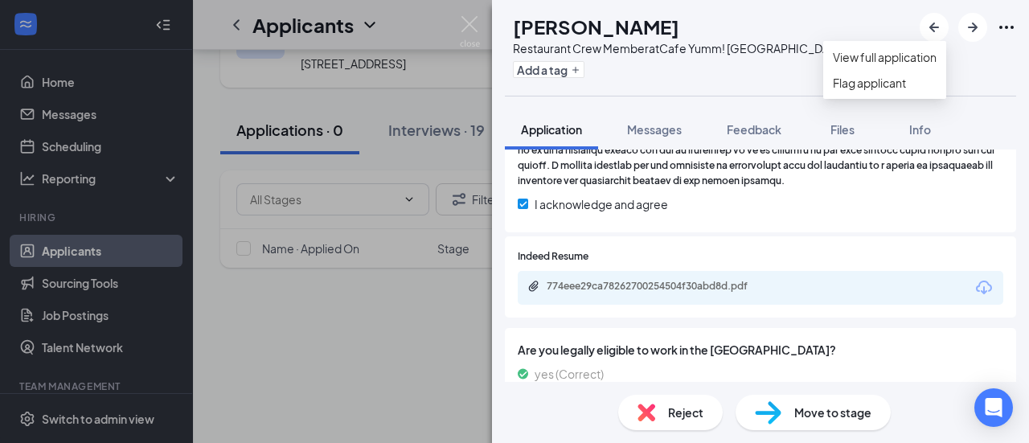
click at [804, 31] on div "[PERSON_NAME]" at bounding box center [678, 26] width 331 height 27
click at [466, 27] on img at bounding box center [470, 31] width 20 height 31
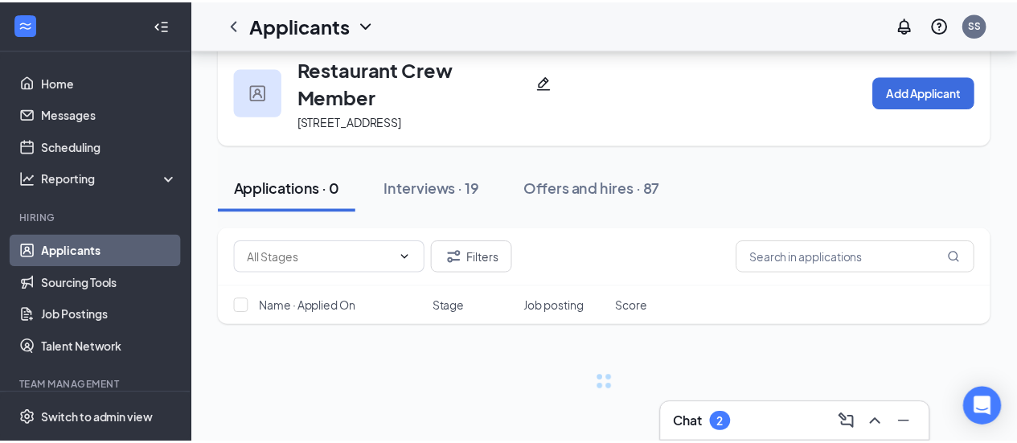
scroll to position [29, 0]
